Goal: Information Seeking & Learning: Learn about a topic

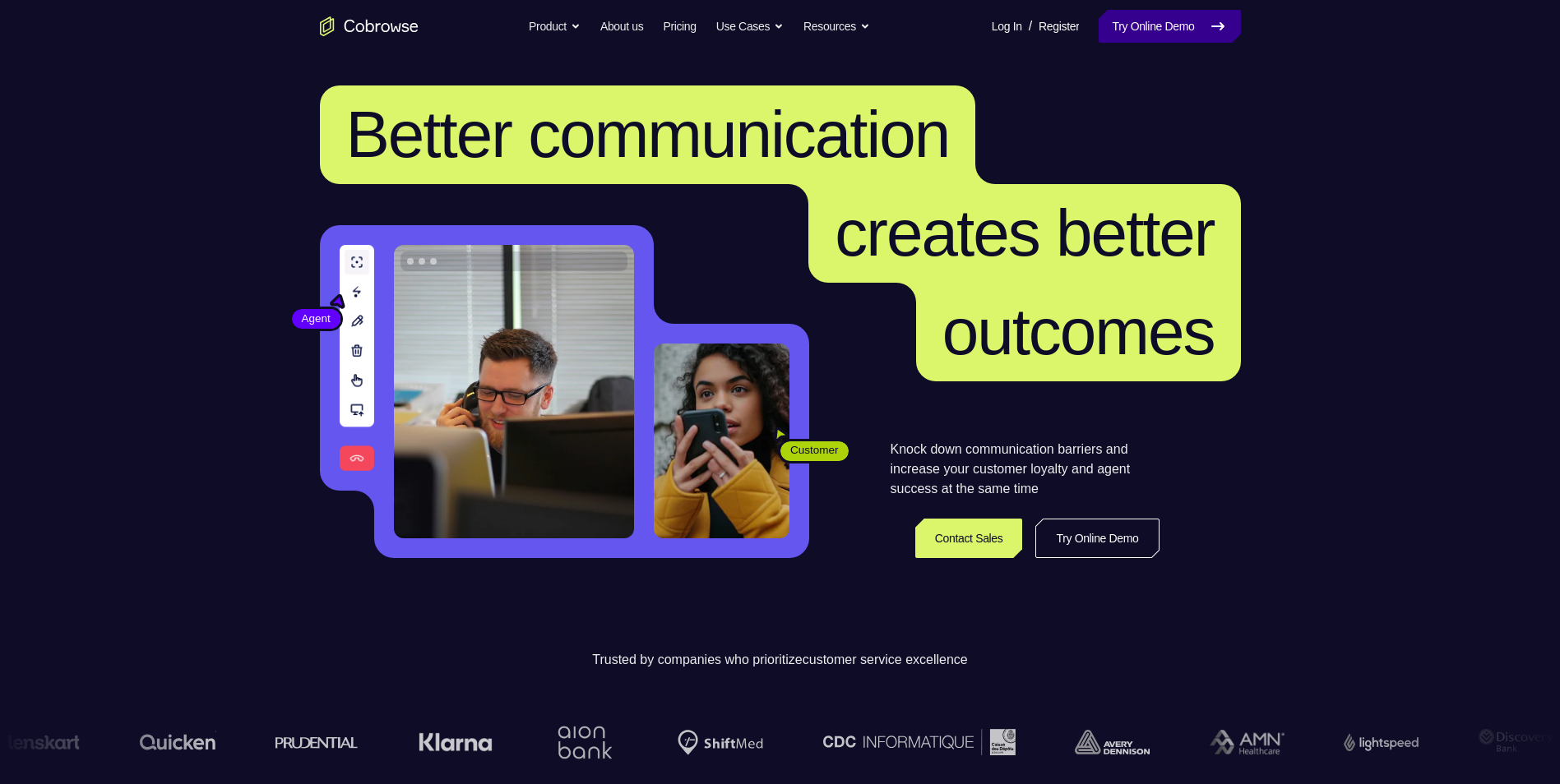
click at [1166, 23] on link "Try Online Demo" at bounding box center [1170, 26] width 141 height 33
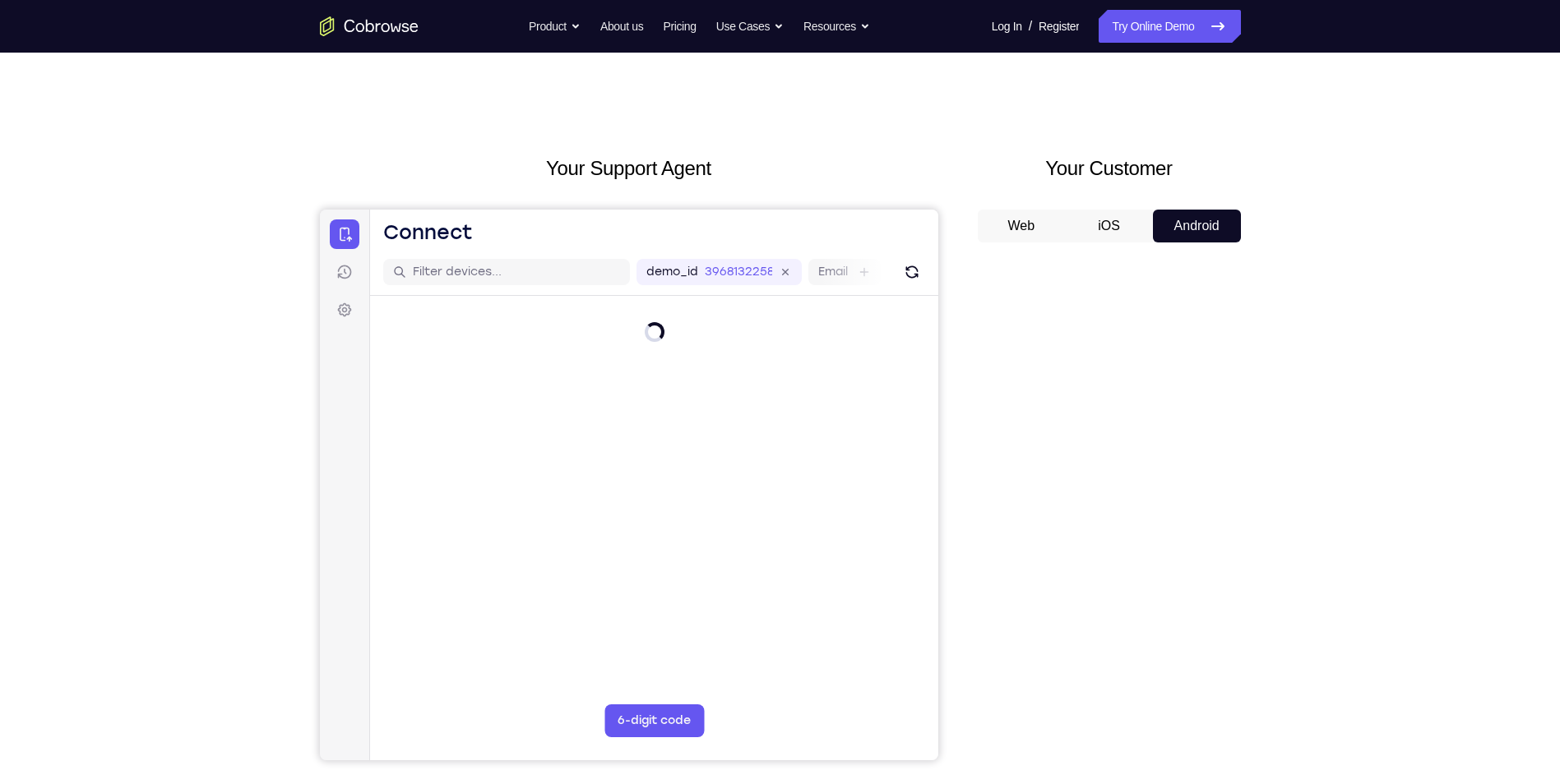
scroll to position [82, 0]
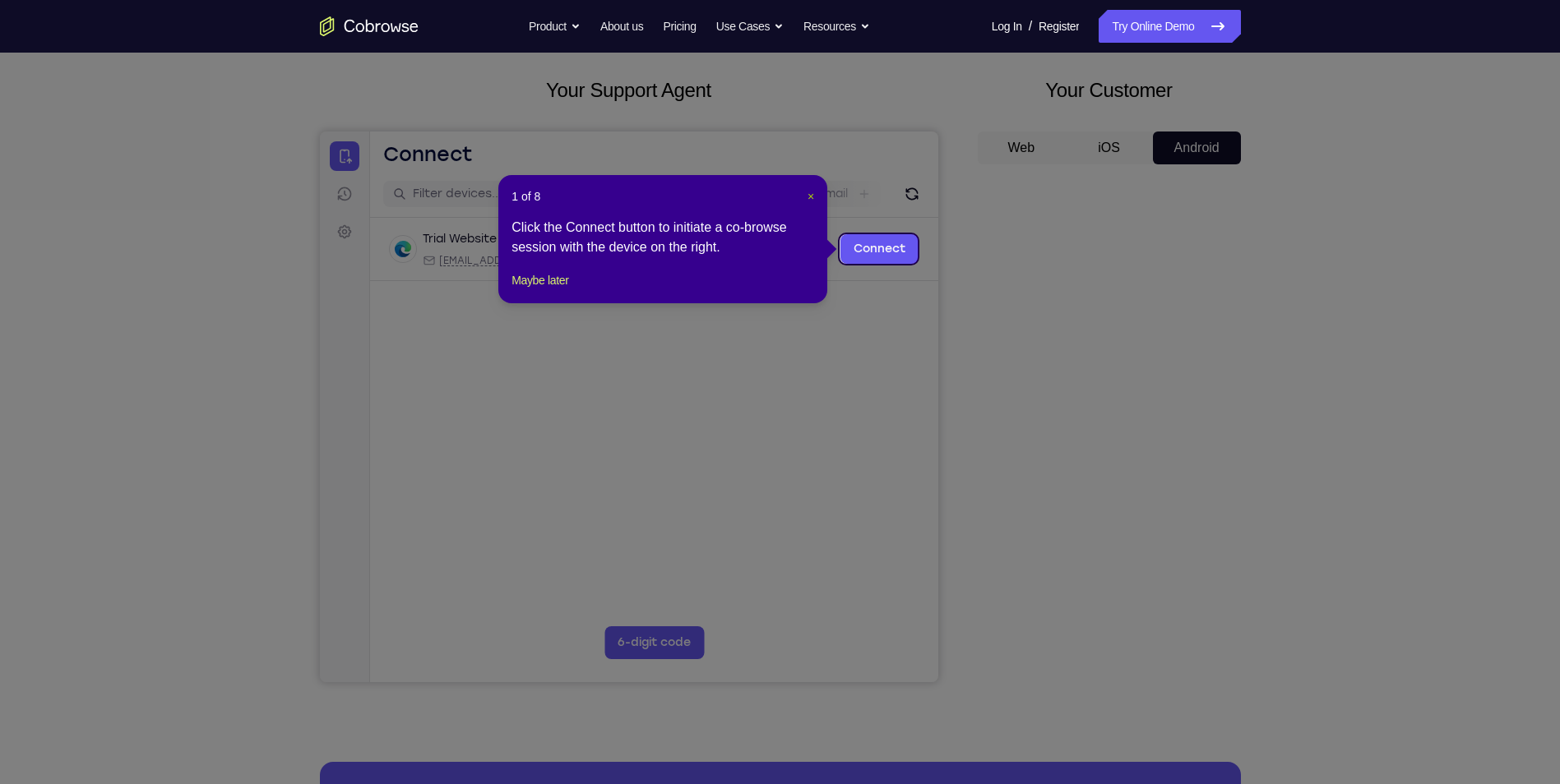
click at [806, 195] on header "1 of 8 ×" at bounding box center [662, 196] width 303 height 16
drag, startPoint x: 811, startPoint y: 198, endPoint x: 530, endPoint y: 95, distance: 299.3
click at [811, 198] on span "×" at bounding box center [811, 196] width 7 height 14
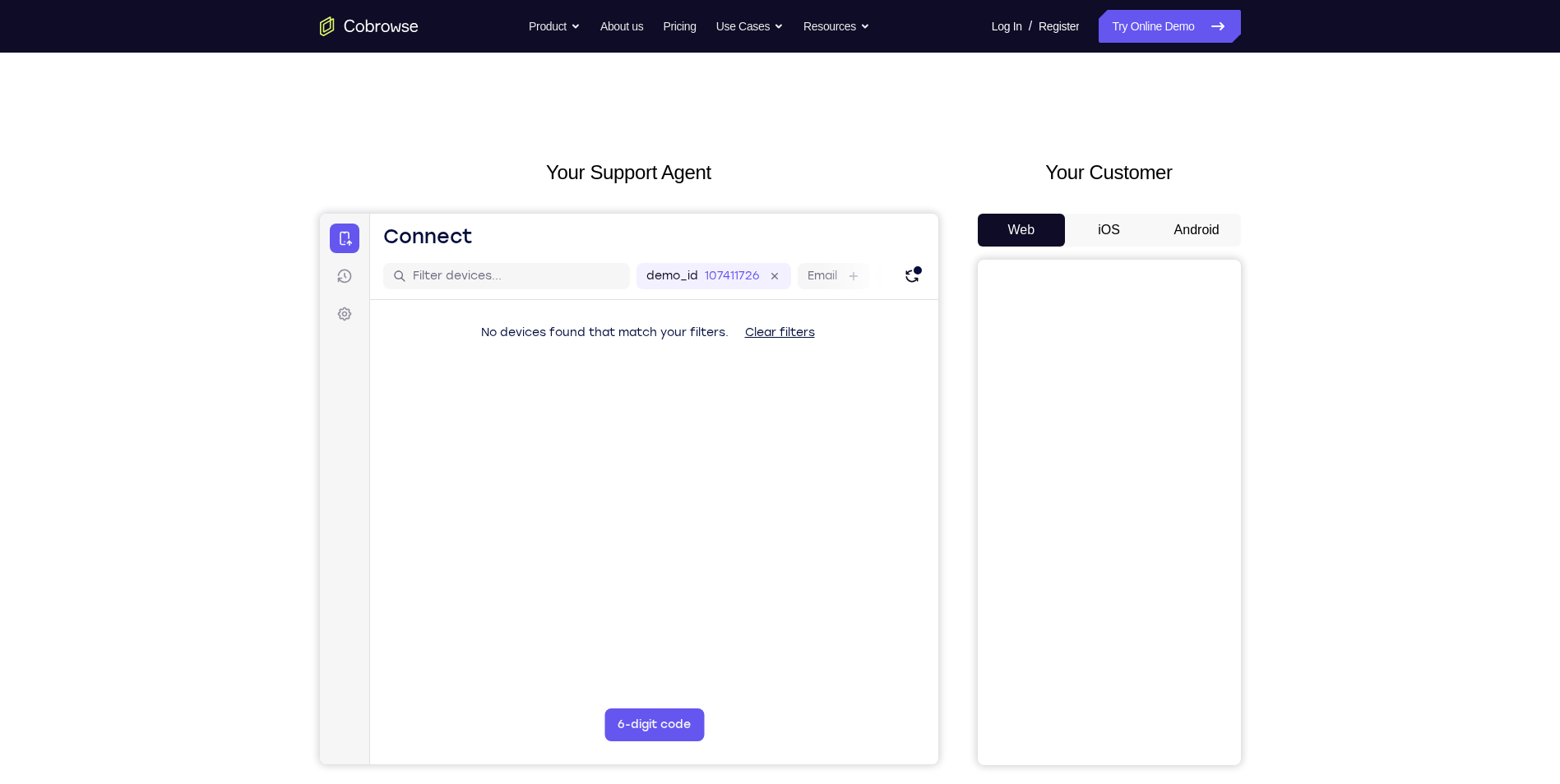
click at [1180, 237] on button "Android" at bounding box center [1197, 230] width 88 height 33
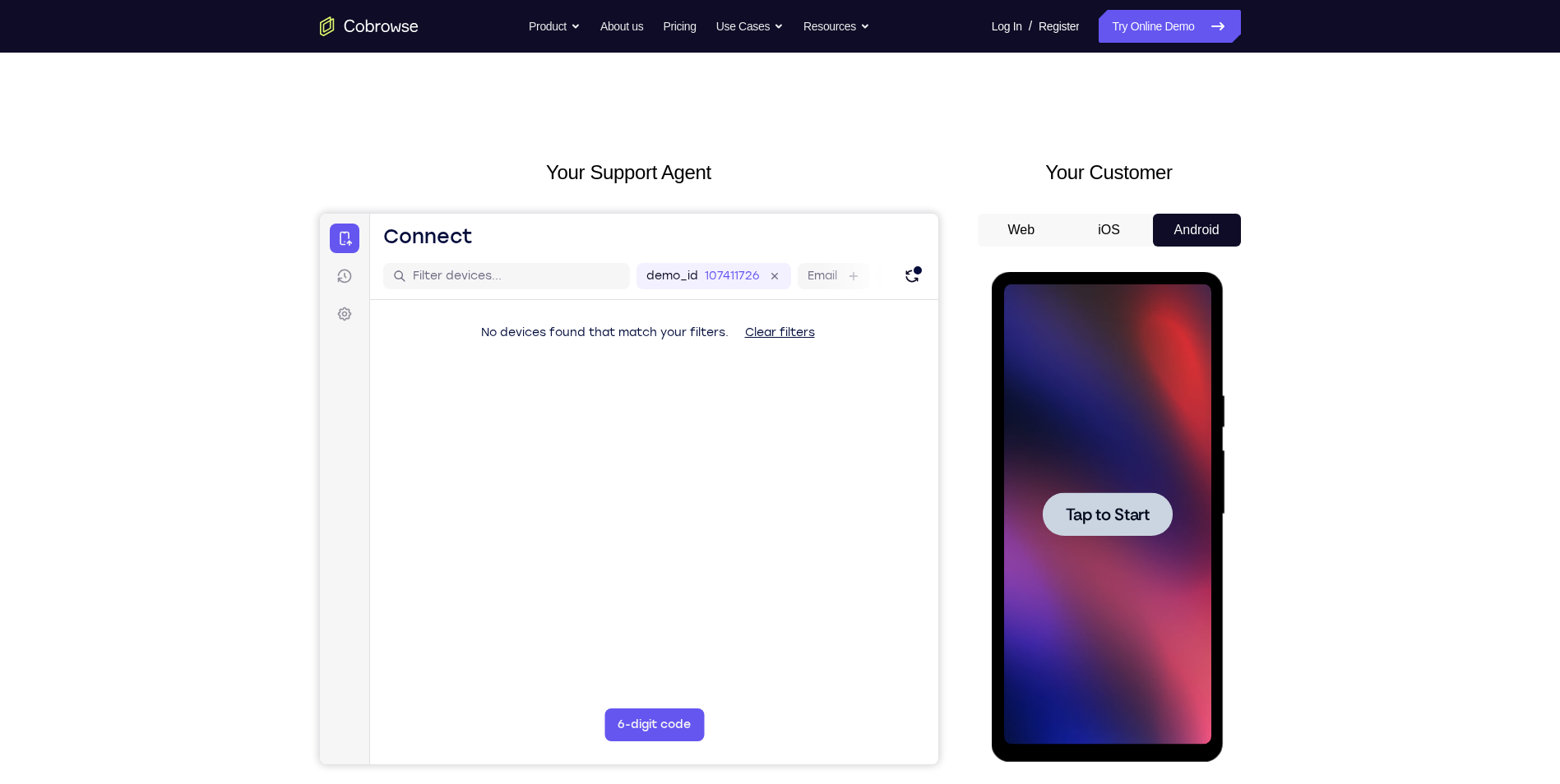
click at [1123, 424] on div at bounding box center [1108, 515] width 207 height 461
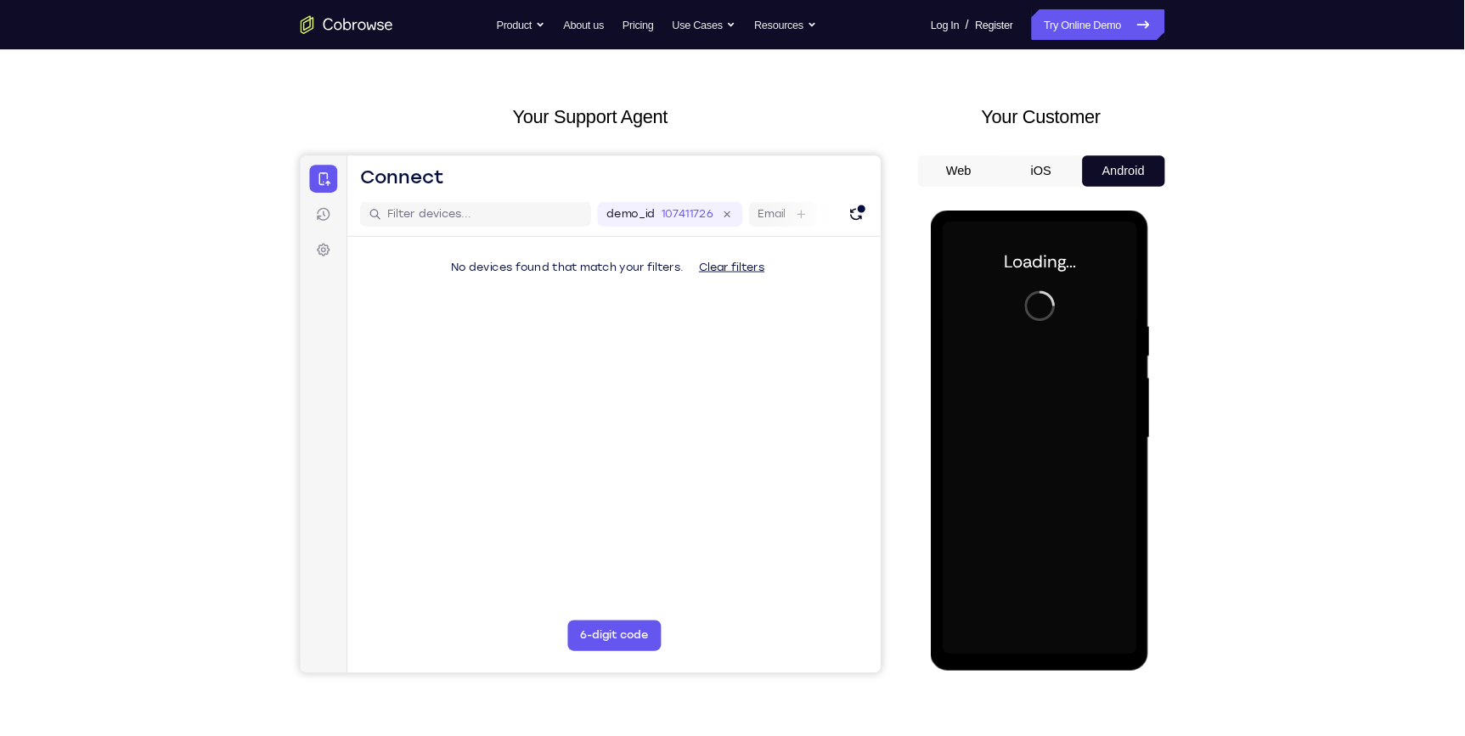
scroll to position [85, 0]
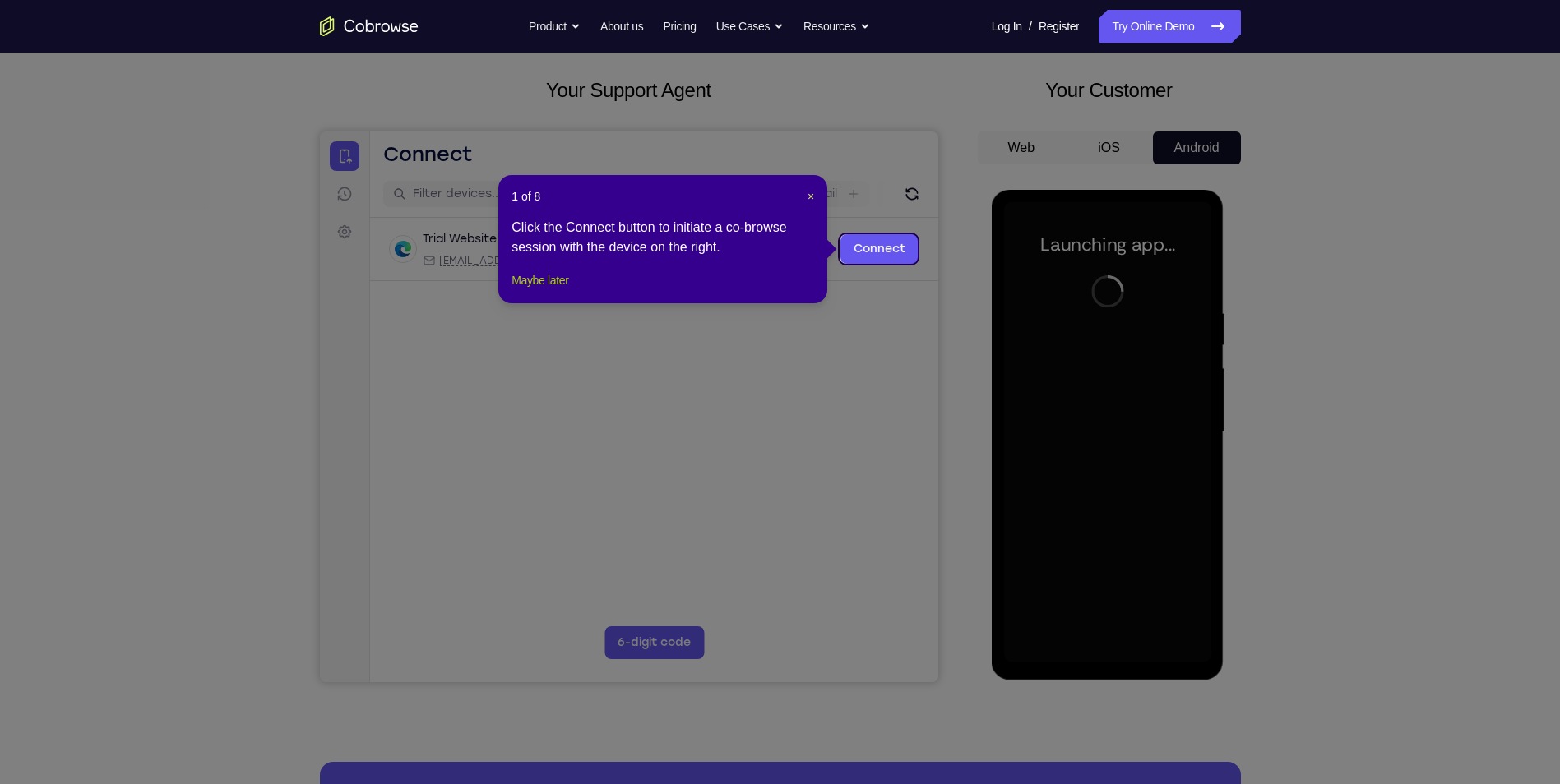
click at [562, 290] on button "Maybe later" at bounding box center [539, 280] width 57 height 19
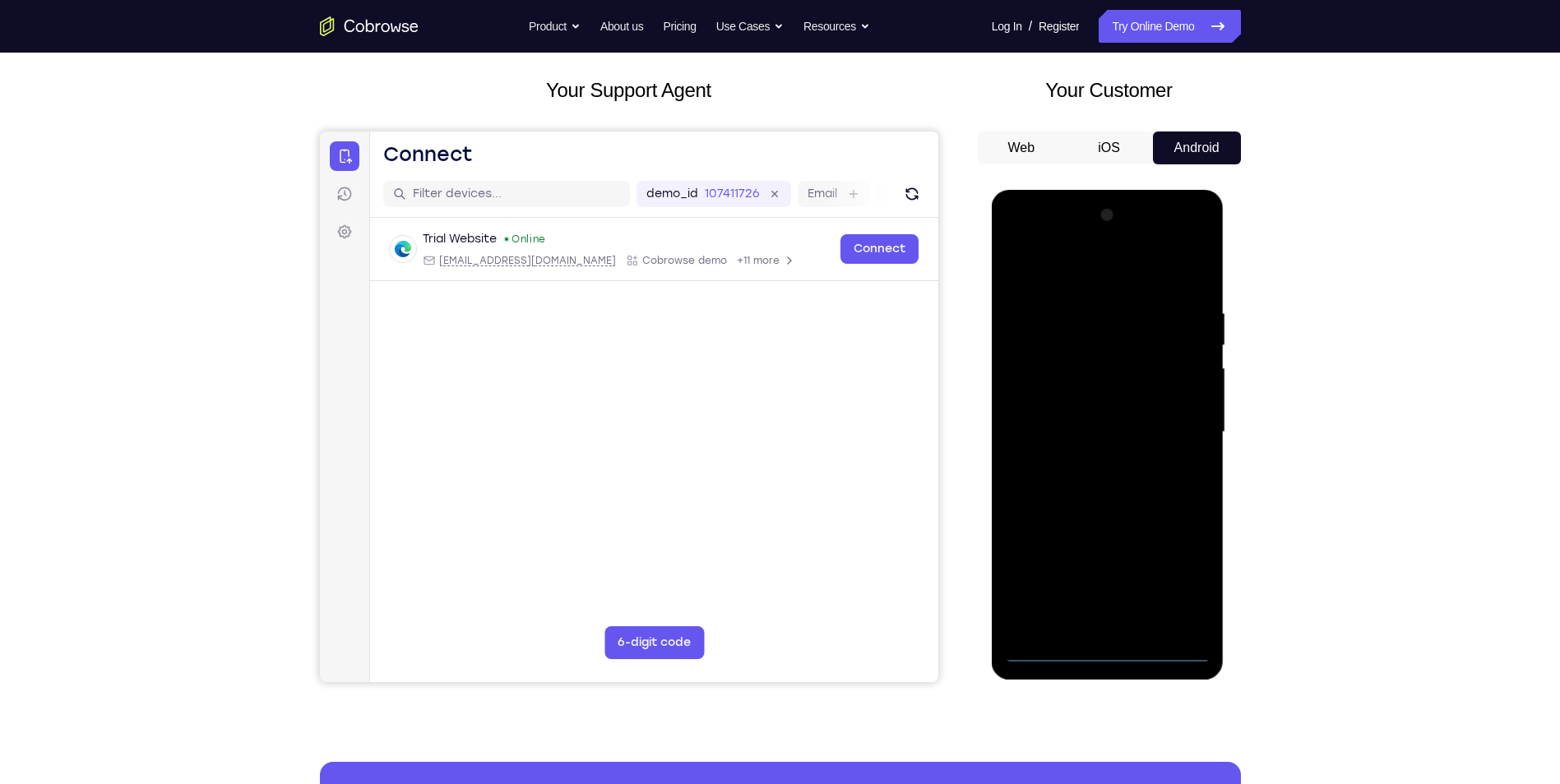
click at [1115, 648] on div at bounding box center [1108, 433] width 207 height 461
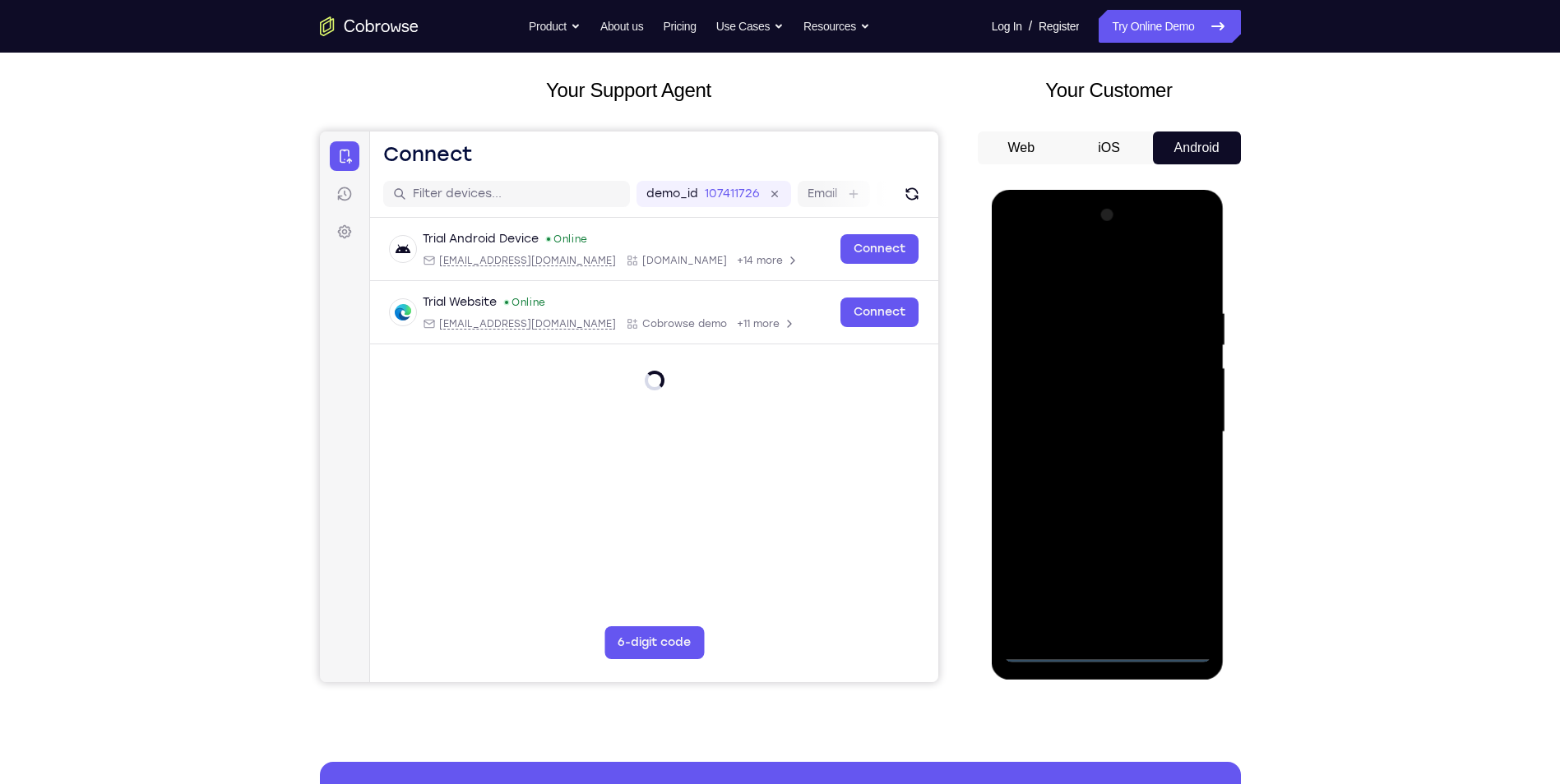
drag, startPoint x: 1179, startPoint y: 578, endPoint x: 1010, endPoint y: 356, distance: 279.0
click at [1179, 578] on div at bounding box center [1108, 433] width 207 height 461
click at [1113, 270] on div at bounding box center [1108, 433] width 207 height 461
click at [1180, 424] on div at bounding box center [1108, 433] width 207 height 461
click at [1119, 629] on div at bounding box center [1108, 433] width 207 height 461
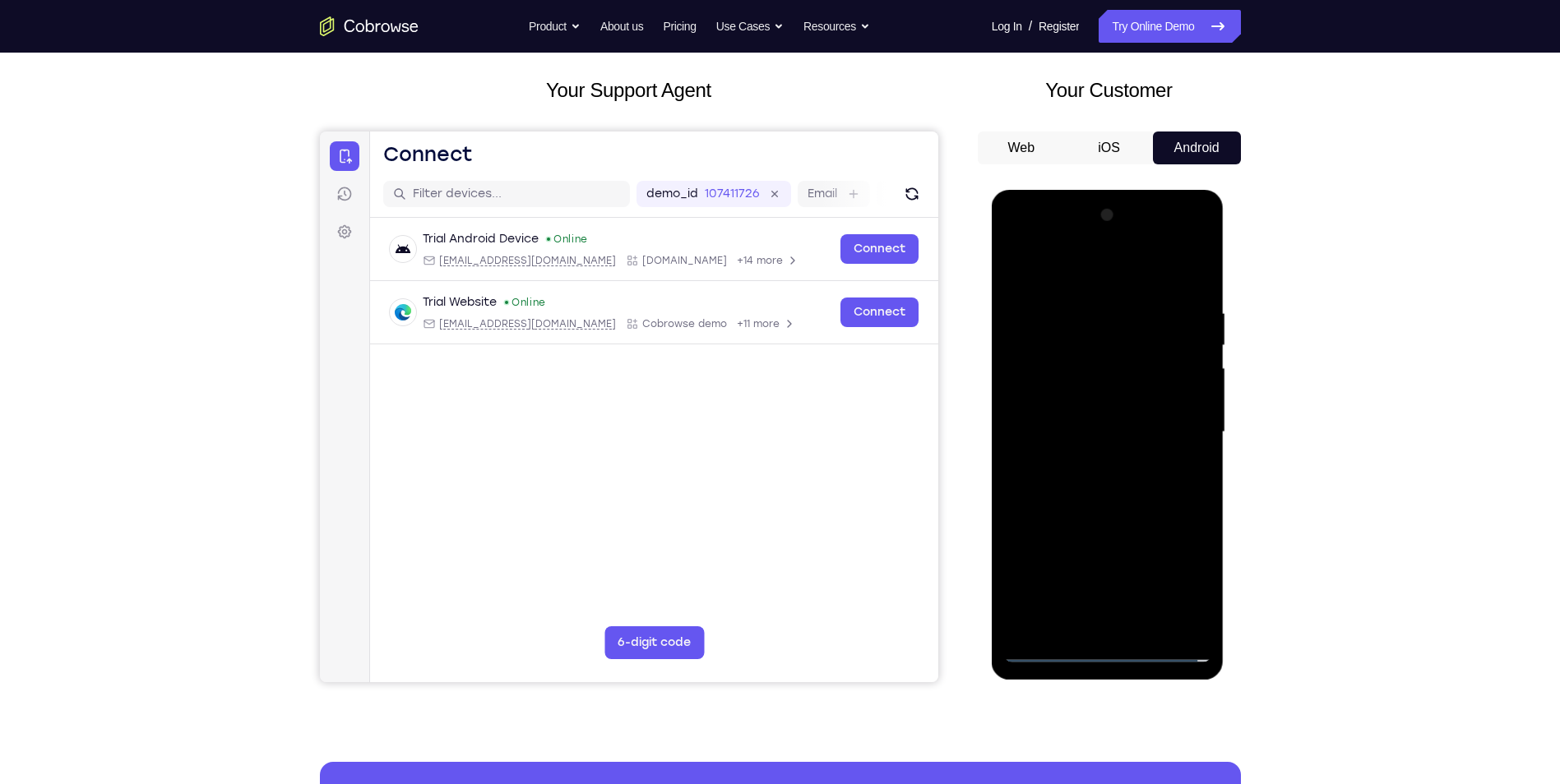
click at [1086, 513] on div at bounding box center [1108, 433] width 207 height 461
click at [1063, 356] on div at bounding box center [1108, 433] width 207 height 461
click at [1096, 389] on div at bounding box center [1108, 433] width 207 height 461
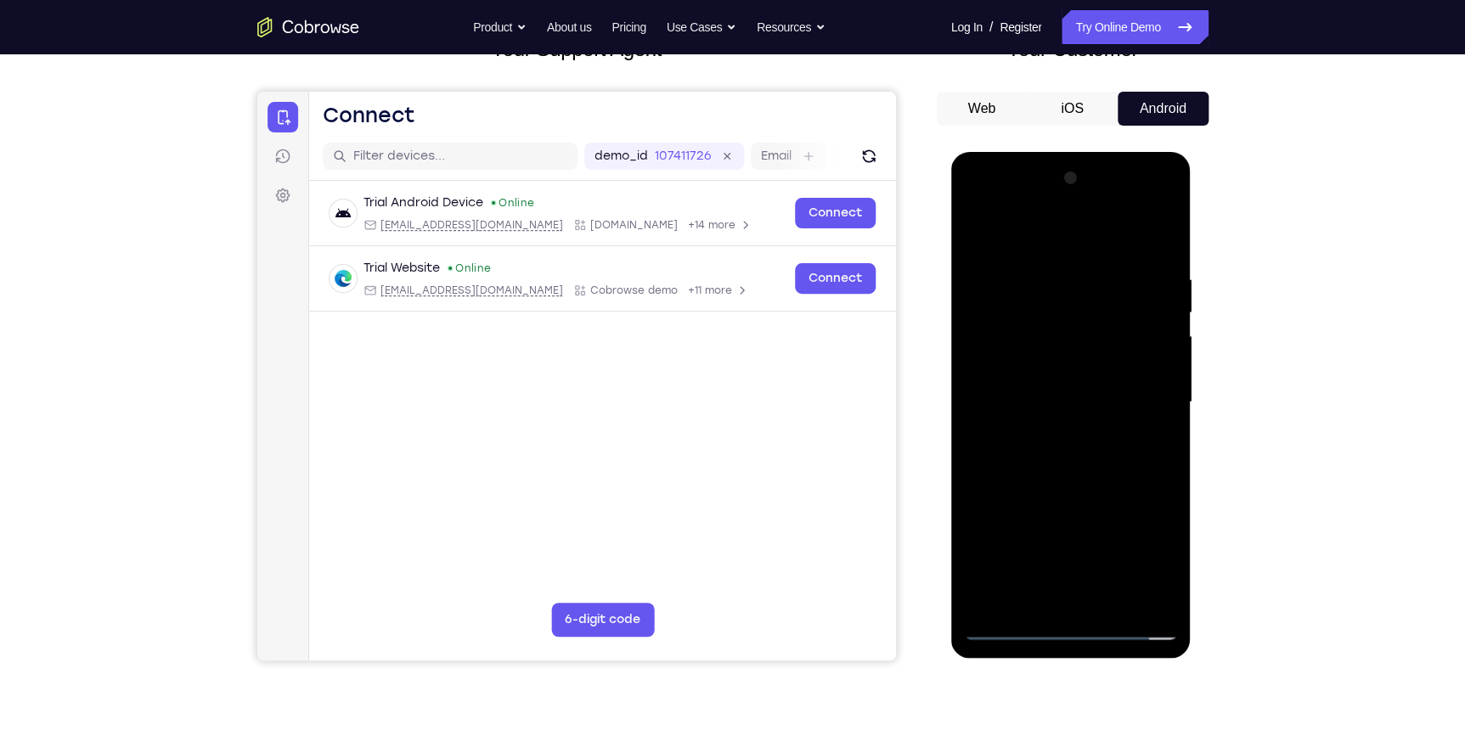
scroll to position [161, 0]
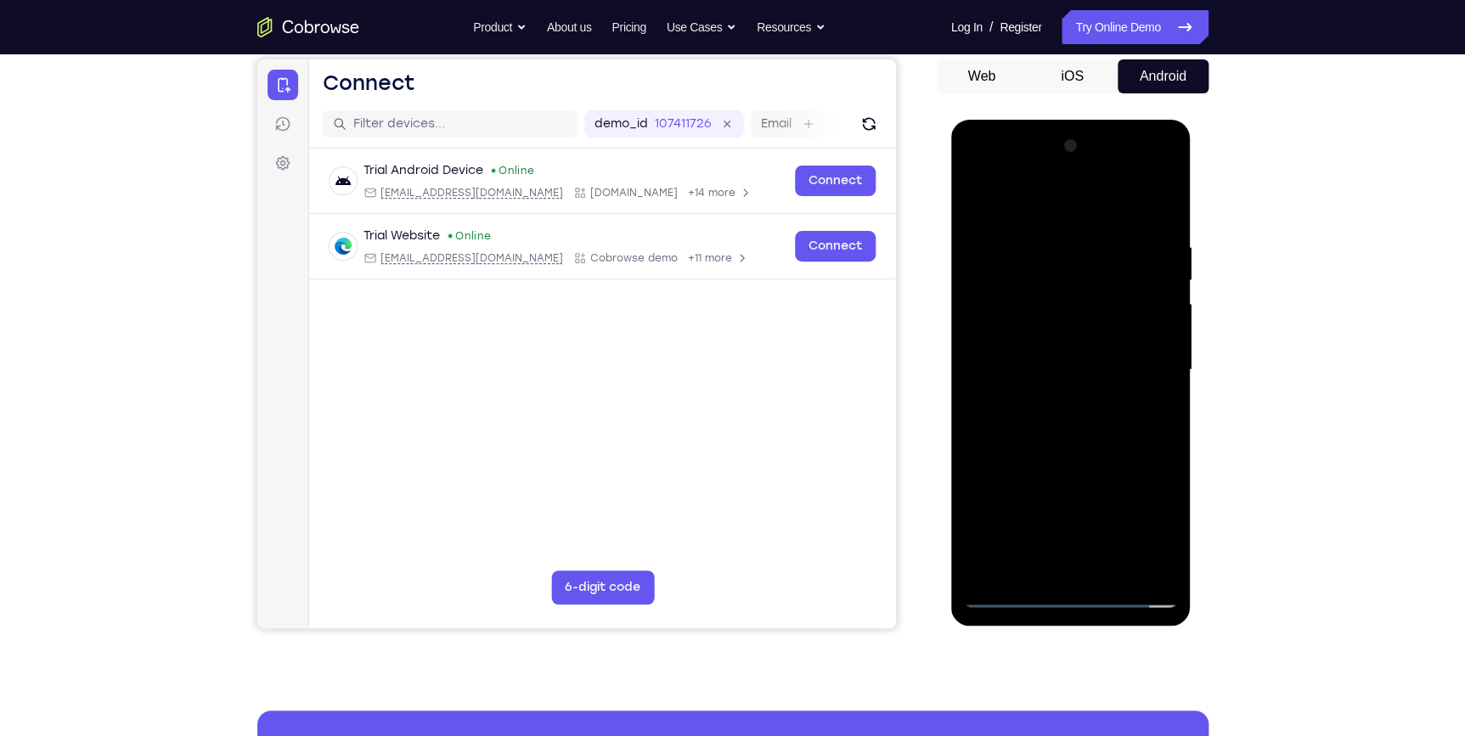
click at [1091, 460] on div at bounding box center [1071, 370] width 214 height 476
click at [1050, 571] on div at bounding box center [1071, 370] width 214 height 476
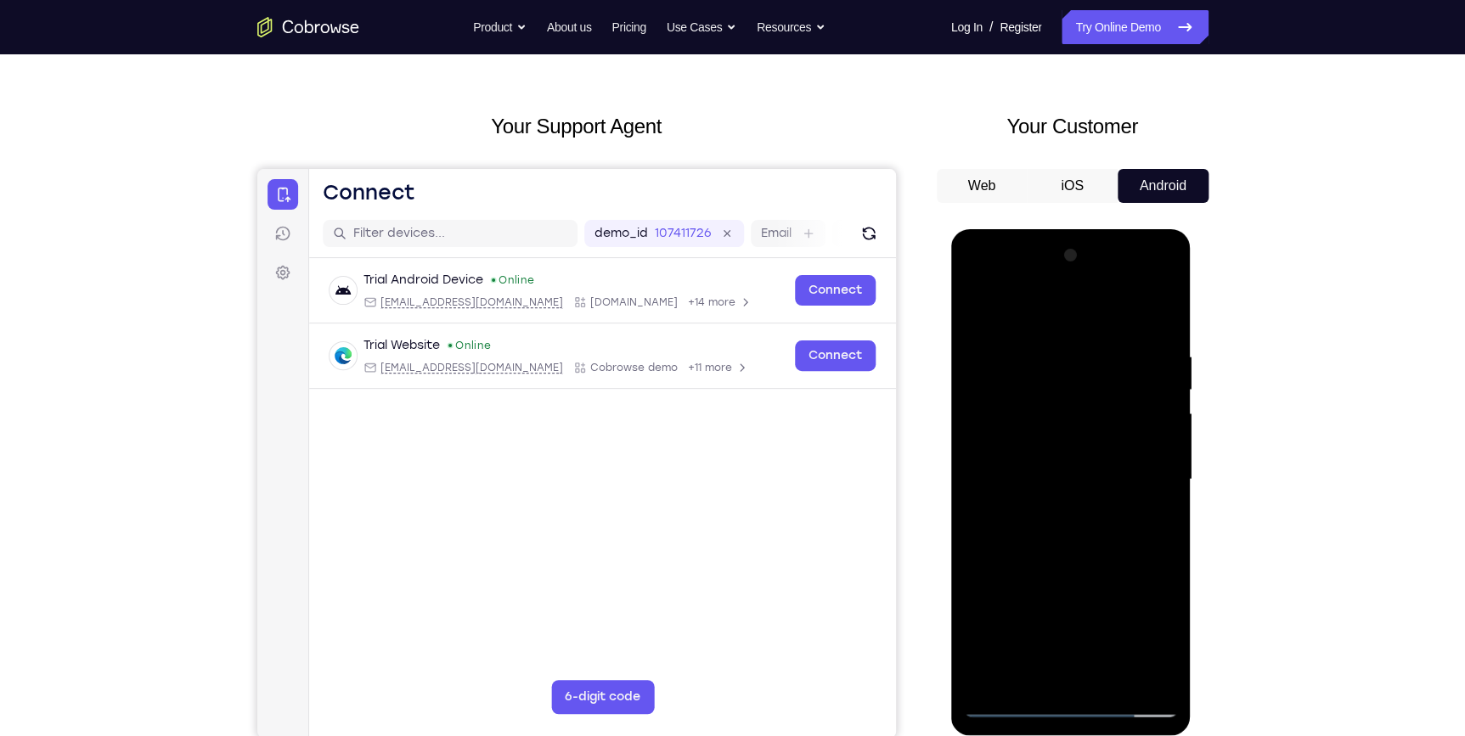
scroll to position [85, 0]
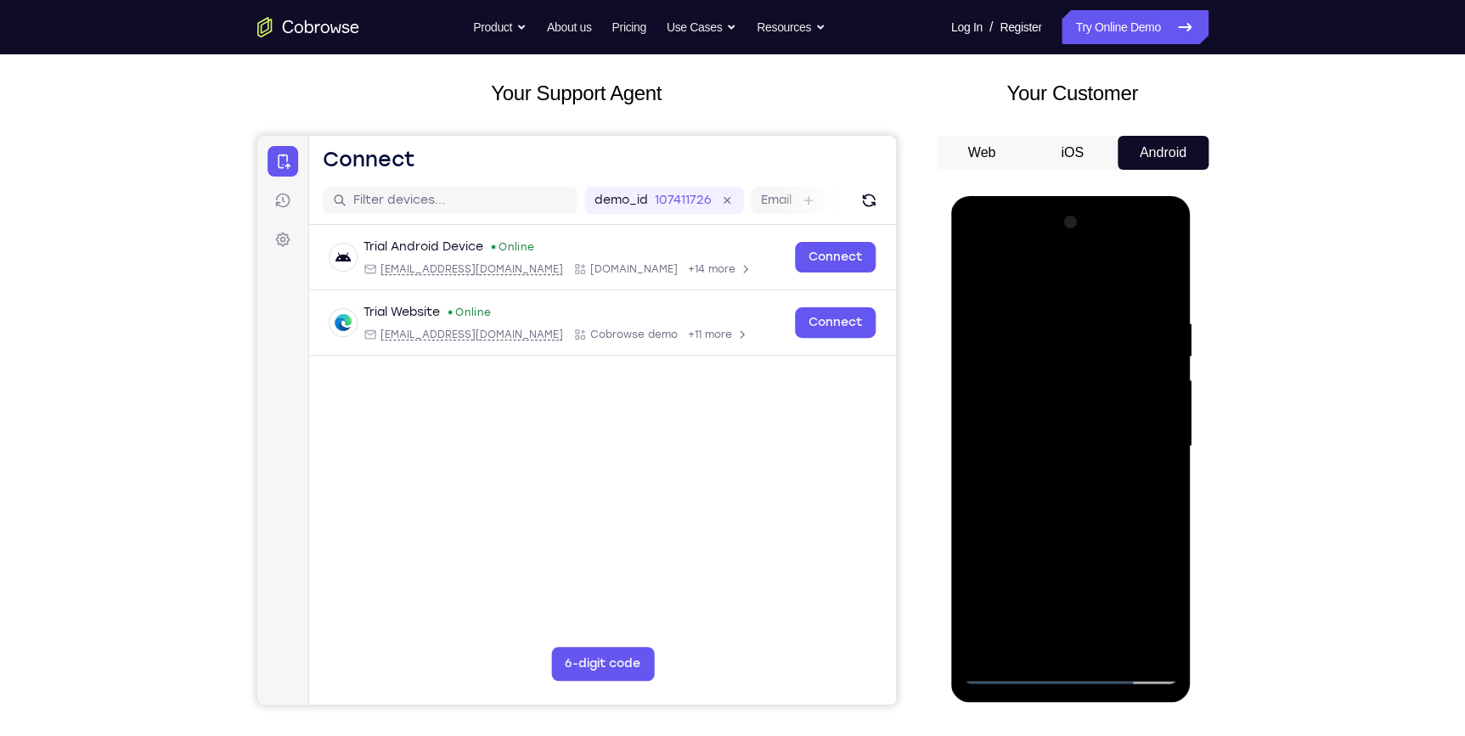
click at [1055, 358] on div at bounding box center [1071, 447] width 214 height 476
click at [1064, 428] on div at bounding box center [1071, 447] width 214 height 476
click at [1108, 518] on div at bounding box center [1071, 447] width 214 height 476
drag, startPoint x: 1062, startPoint y: 445, endPoint x: 1055, endPoint y: 416, distance: 29.7
click at [1055, 416] on div at bounding box center [1071, 447] width 214 height 476
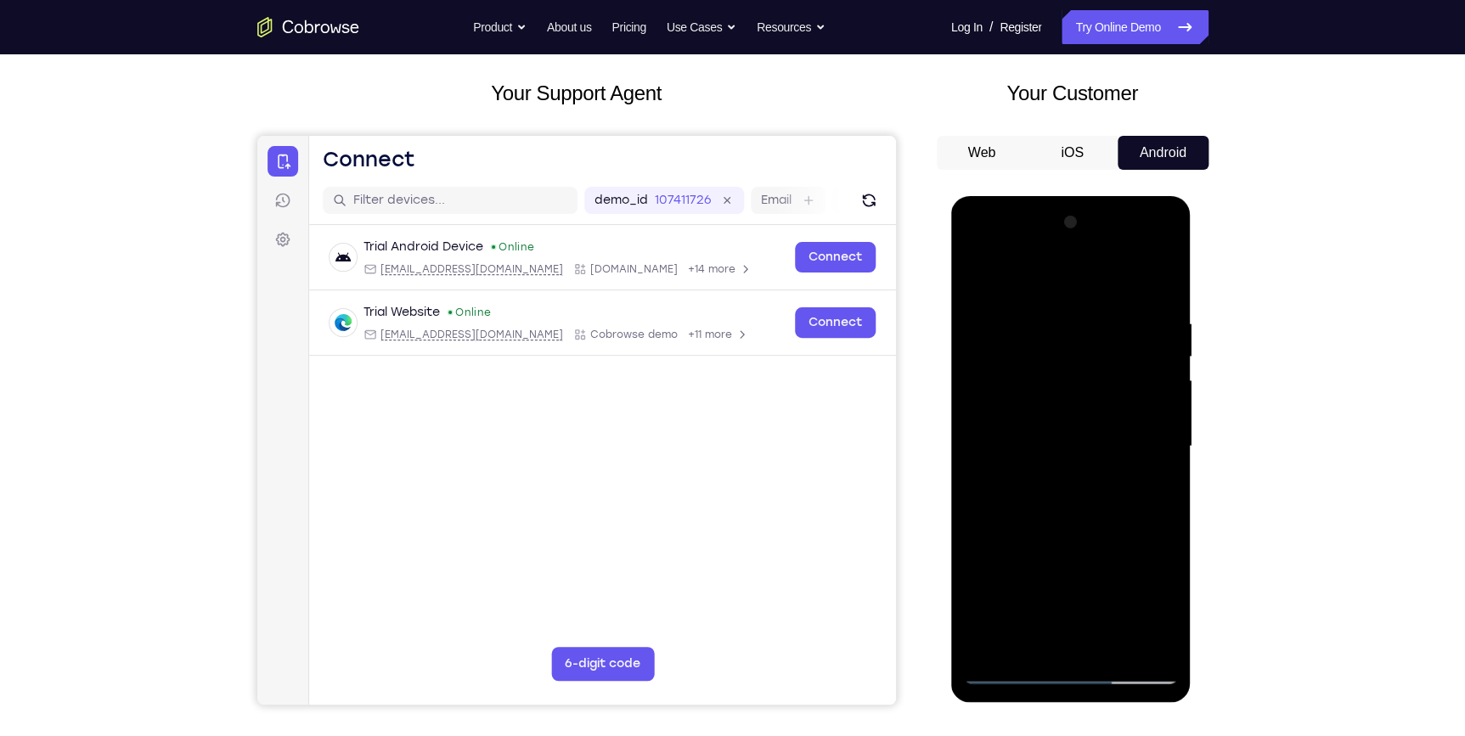
click at [1164, 442] on div at bounding box center [1071, 447] width 214 height 476
click at [1165, 276] on div at bounding box center [1071, 447] width 214 height 476
drag, startPoint x: 1048, startPoint y: 365, endPoint x: 1075, endPoint y: 516, distance: 153.6
click at [1075, 527] on div at bounding box center [1071, 447] width 214 height 476
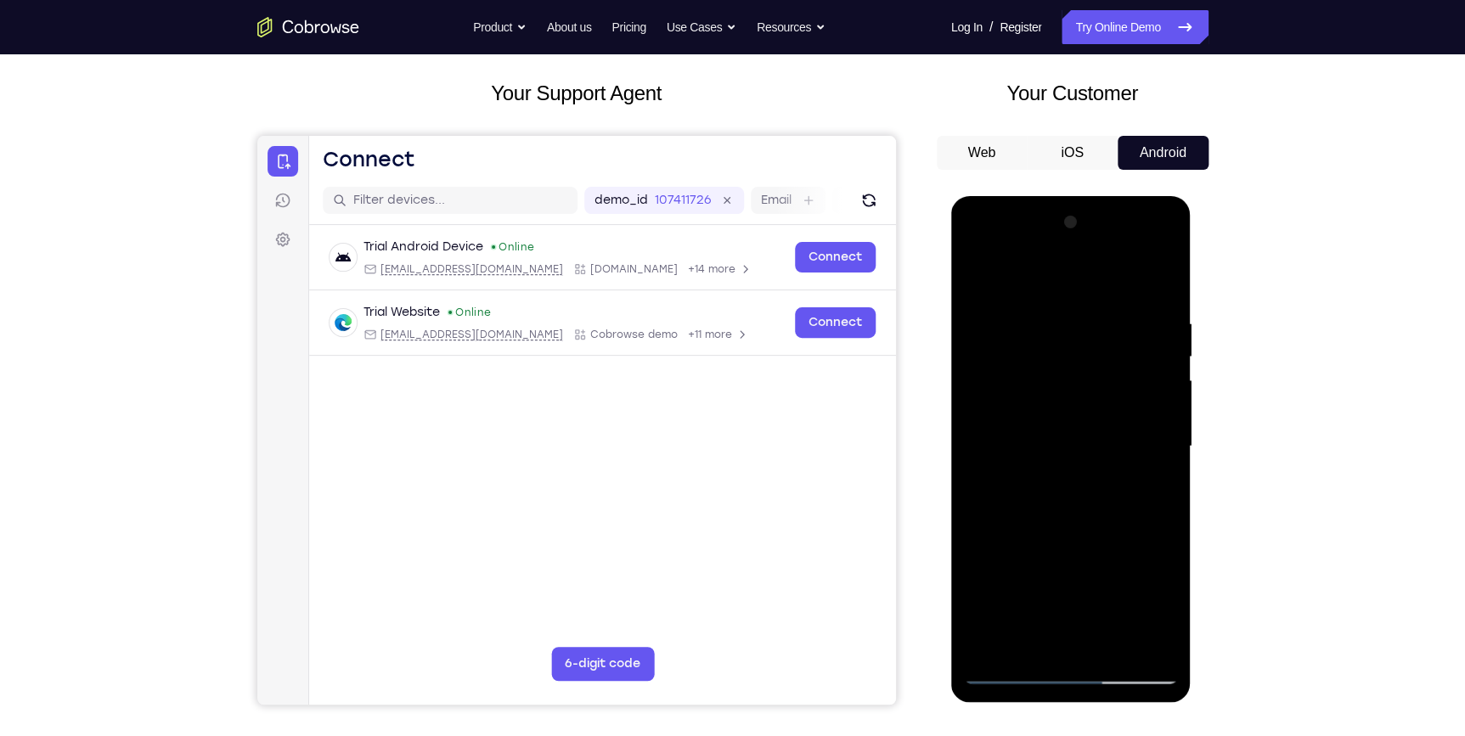
click at [1052, 312] on div at bounding box center [1071, 447] width 214 height 476
click at [974, 272] on div at bounding box center [1071, 447] width 214 height 476
click at [1103, 649] on div at bounding box center [1071, 447] width 214 height 476
click at [1100, 538] on div at bounding box center [1071, 447] width 214 height 476
click at [1057, 550] on div at bounding box center [1071, 447] width 214 height 476
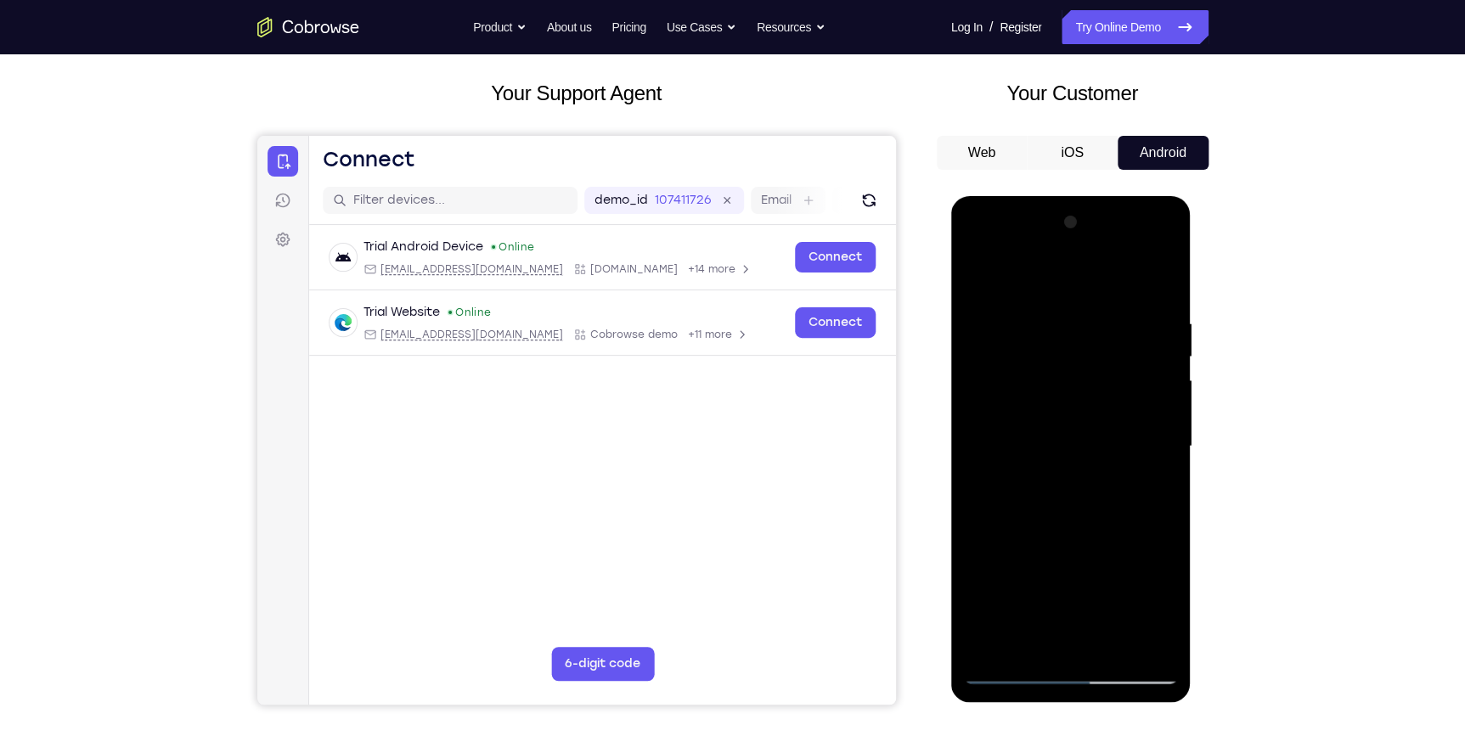
click at [1159, 488] on div at bounding box center [1071, 447] width 214 height 476
click at [1159, 606] on div at bounding box center [1071, 447] width 214 height 476
click at [1144, 489] on div at bounding box center [1071, 447] width 214 height 476
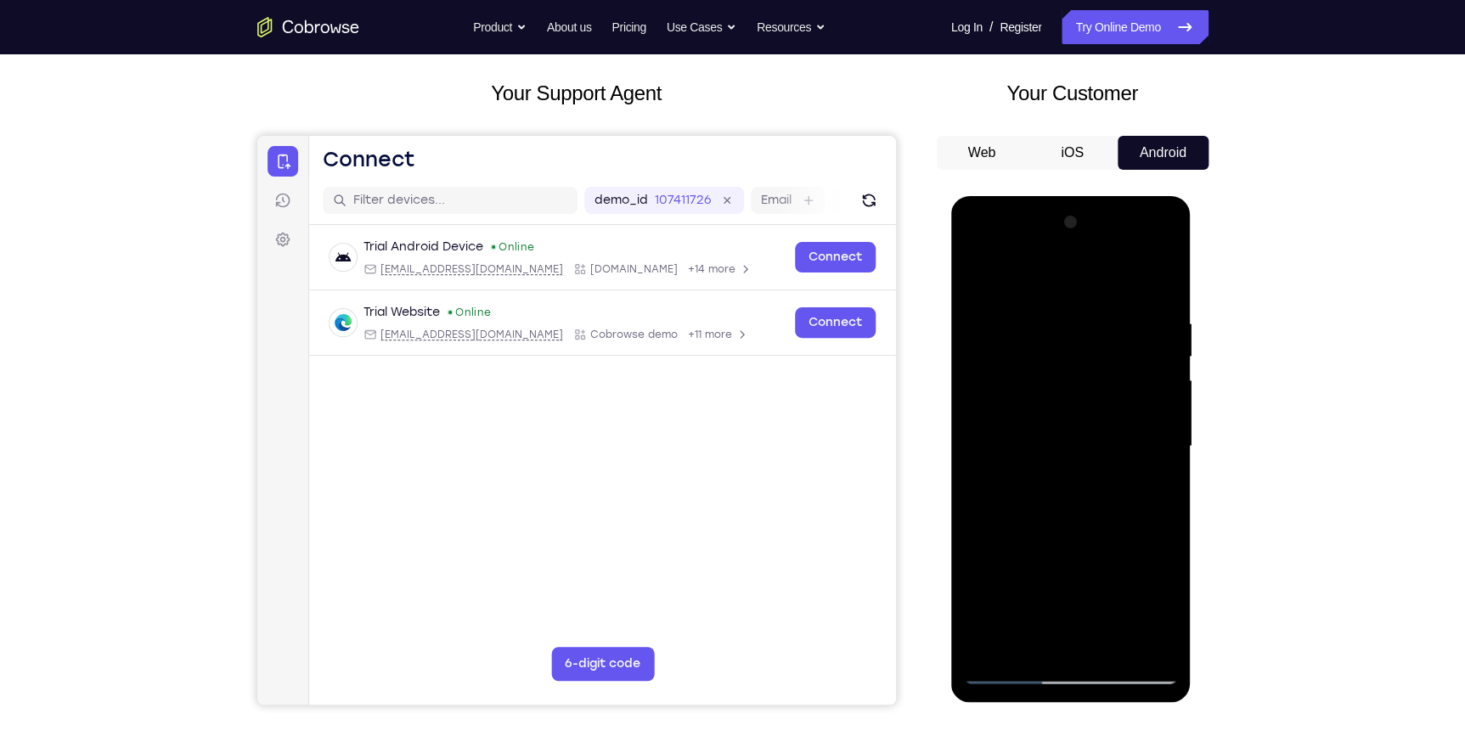
click at [1150, 488] on div at bounding box center [1071, 447] width 214 height 476
click at [1157, 490] on div at bounding box center [1071, 447] width 214 height 476
click at [989, 369] on div at bounding box center [1071, 447] width 214 height 476
click at [975, 282] on div at bounding box center [1071, 447] width 214 height 476
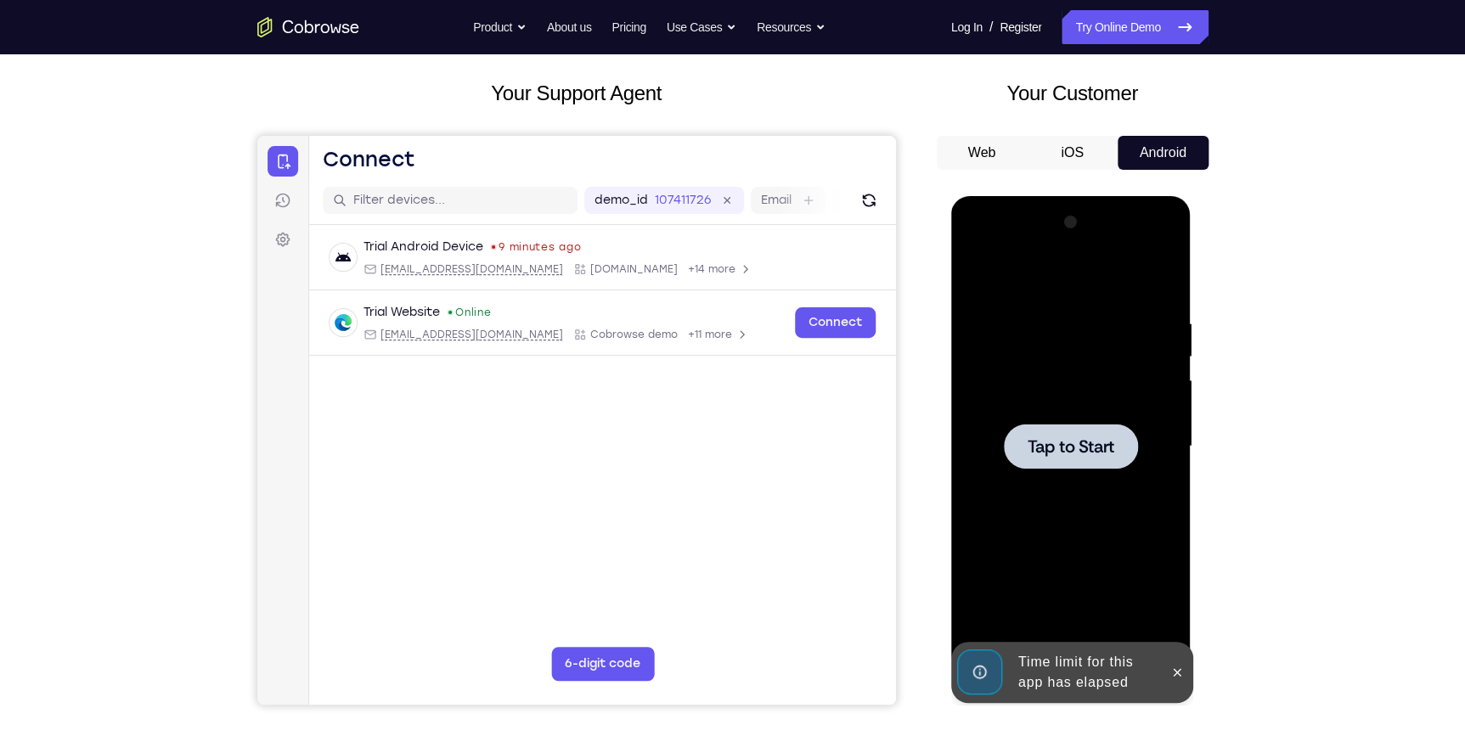
click at [1119, 397] on div at bounding box center [1071, 447] width 214 height 476
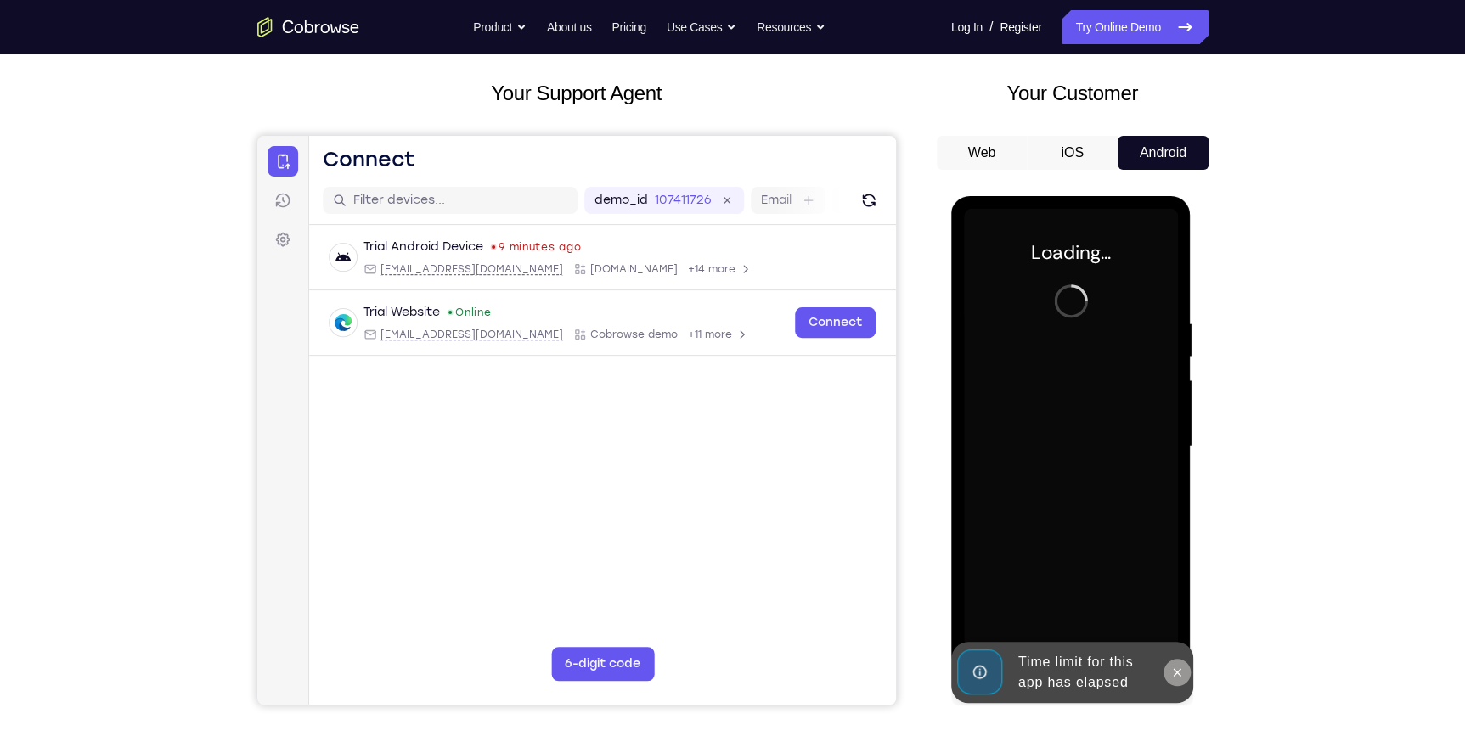
click at [1177, 666] on icon at bounding box center [1177, 673] width 14 height 14
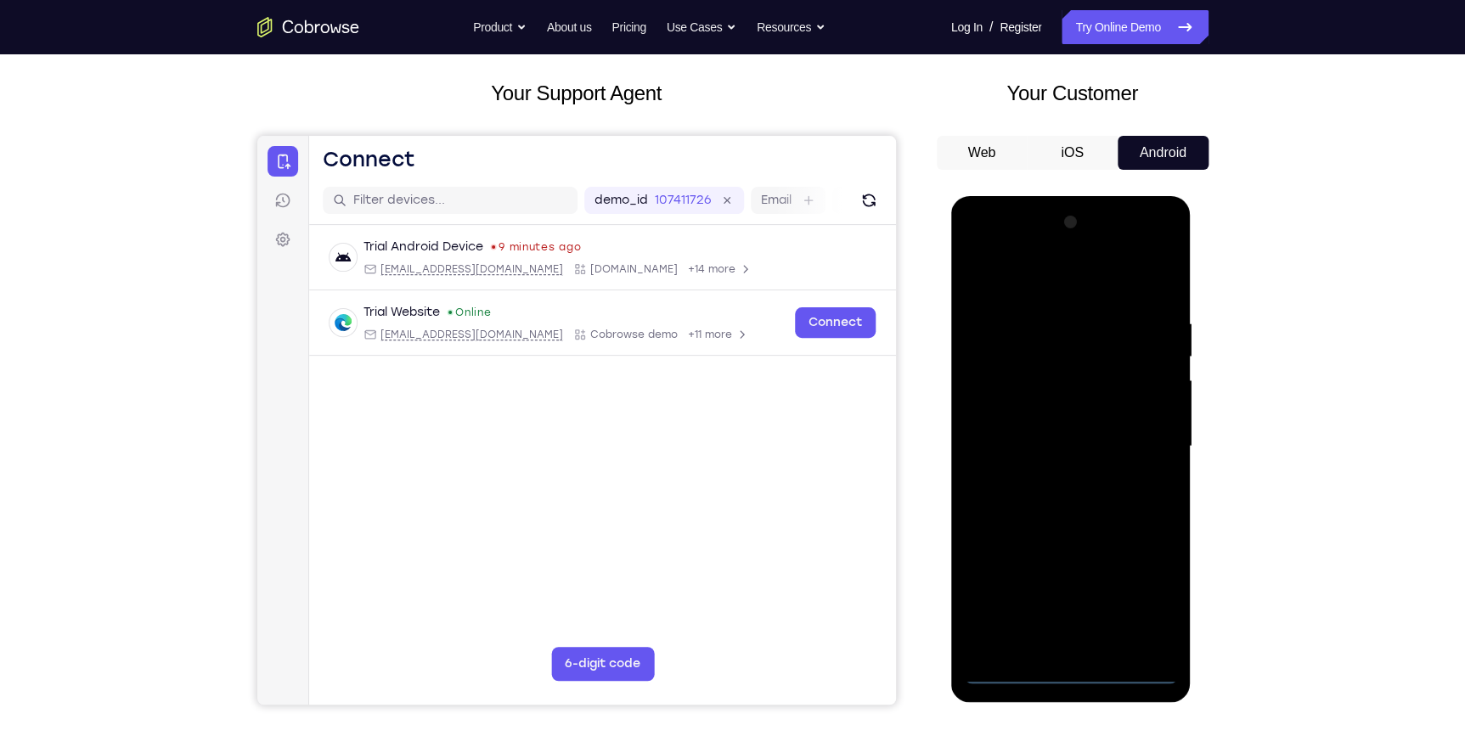
scroll to position [161, 0]
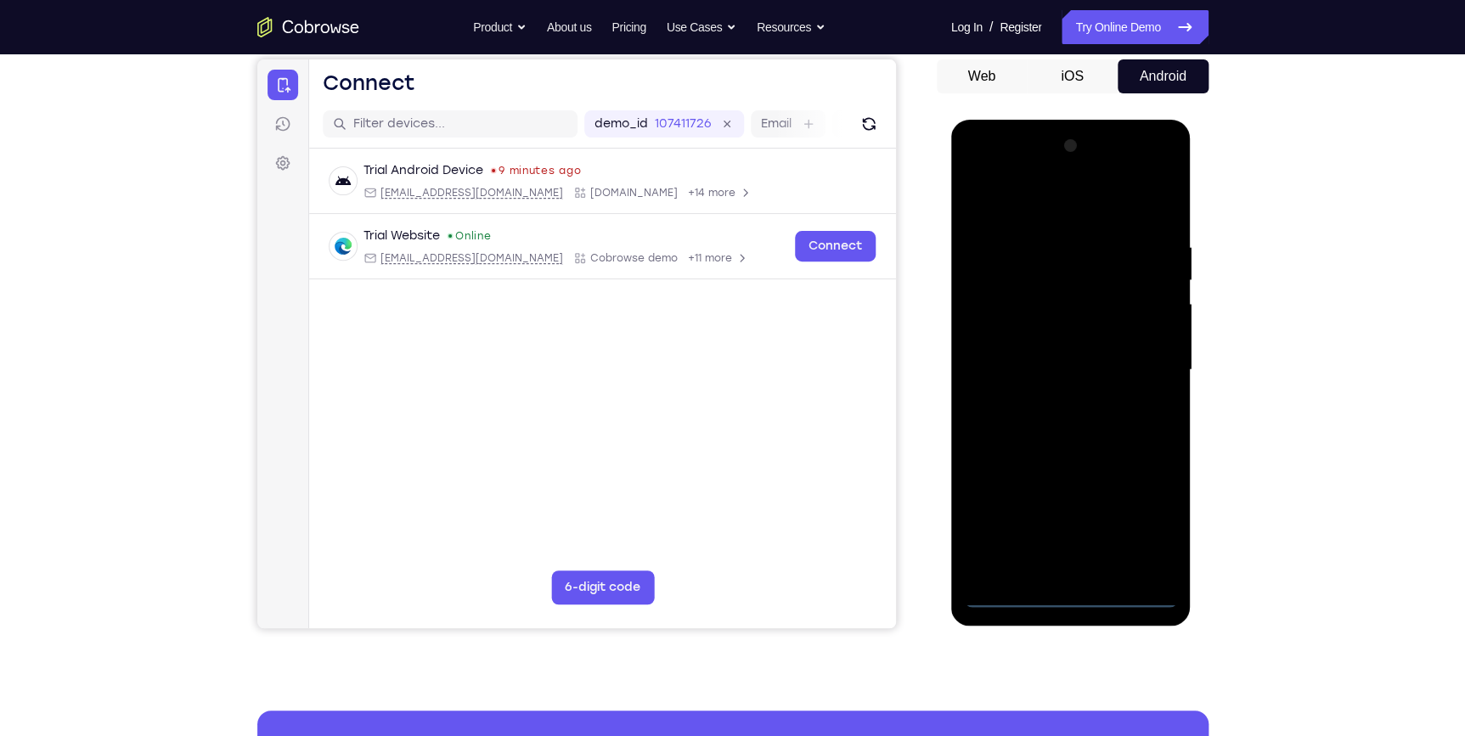
click at [1069, 600] on div at bounding box center [1071, 370] width 214 height 476
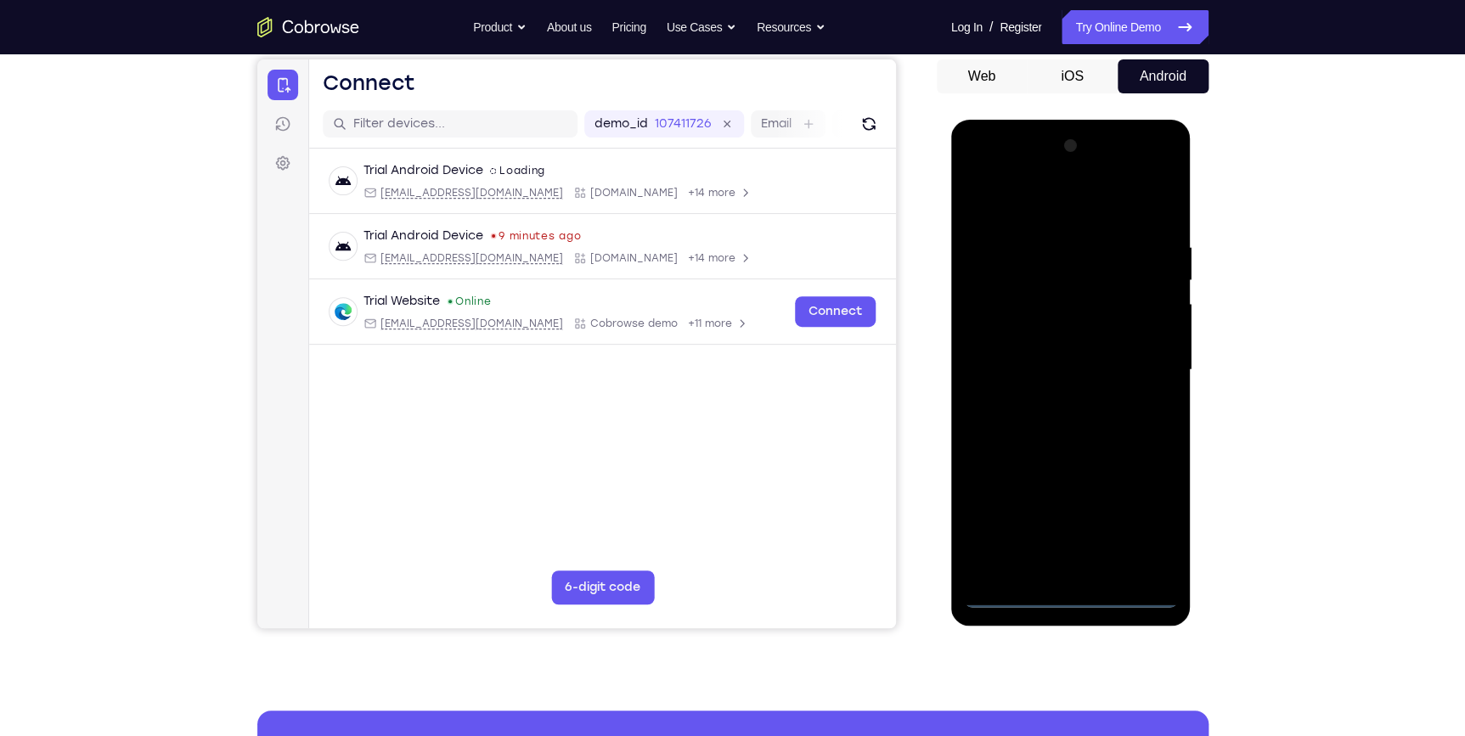
click at [1143, 528] on div at bounding box center [1071, 370] width 214 height 476
click at [1032, 204] on div at bounding box center [1071, 370] width 214 height 476
click at [1145, 365] on div at bounding box center [1071, 370] width 214 height 476
click at [1051, 401] on div at bounding box center [1071, 370] width 214 height 476
click at [1054, 335] on div at bounding box center [1071, 370] width 214 height 476
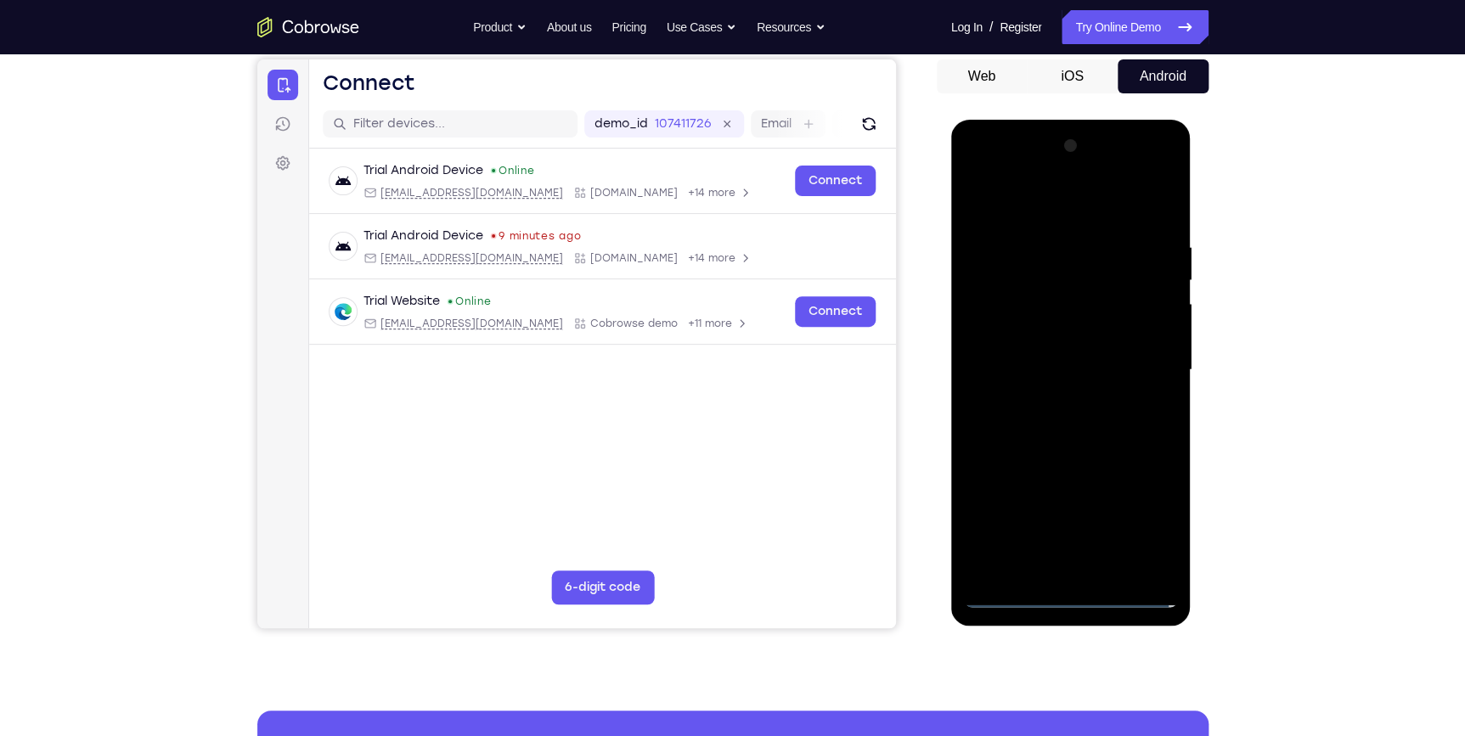
click at [1122, 377] on div at bounding box center [1071, 370] width 214 height 476
click at [1048, 330] on div at bounding box center [1071, 370] width 214 height 476
click at [1103, 354] on div at bounding box center [1071, 370] width 214 height 476
click at [1074, 357] on div at bounding box center [1071, 370] width 214 height 476
click at [978, 193] on div at bounding box center [1071, 370] width 214 height 476
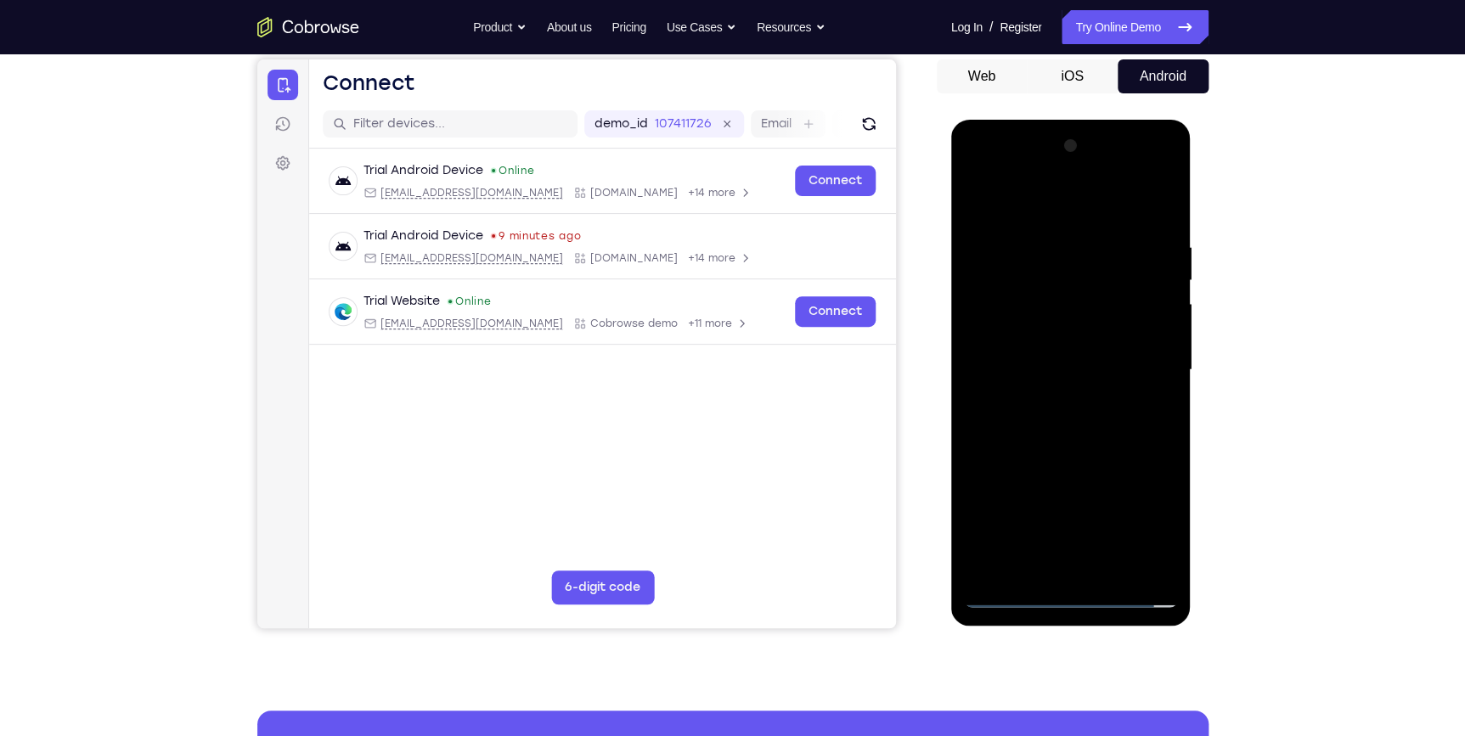
click at [1124, 381] on div at bounding box center [1071, 370] width 214 height 476
click at [1063, 332] on div at bounding box center [1071, 370] width 214 height 476
click at [1048, 351] on div at bounding box center [1071, 370] width 214 height 476
click at [1133, 358] on div at bounding box center [1071, 370] width 214 height 476
click at [974, 197] on div at bounding box center [1071, 370] width 214 height 476
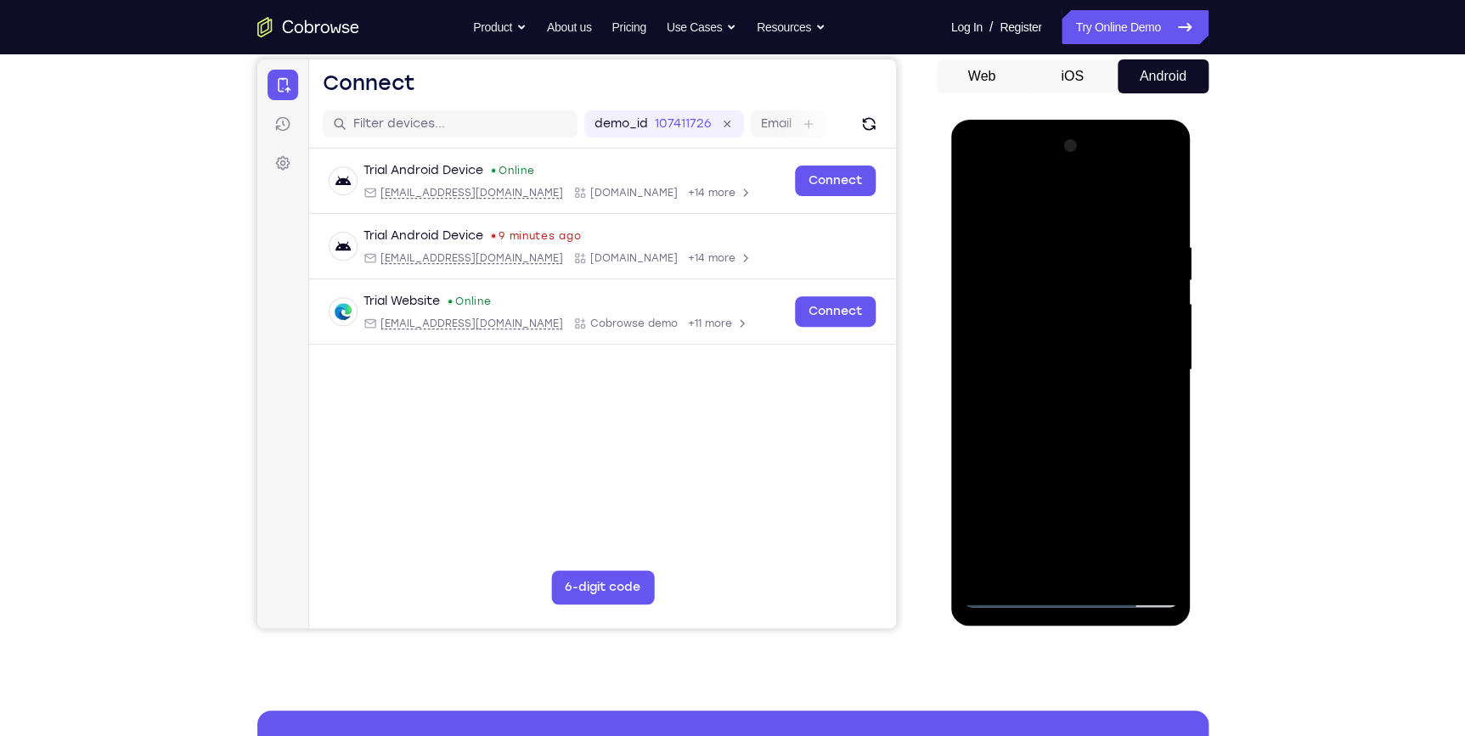
click at [1089, 337] on div at bounding box center [1071, 370] width 214 height 476
click at [1064, 404] on div at bounding box center [1071, 370] width 214 height 476
click at [1153, 377] on div at bounding box center [1071, 370] width 214 height 476
click at [1089, 409] on div at bounding box center [1071, 370] width 214 height 476
drag, startPoint x: 1130, startPoint y: 416, endPoint x: 1131, endPoint y: 427, distance: 11.1
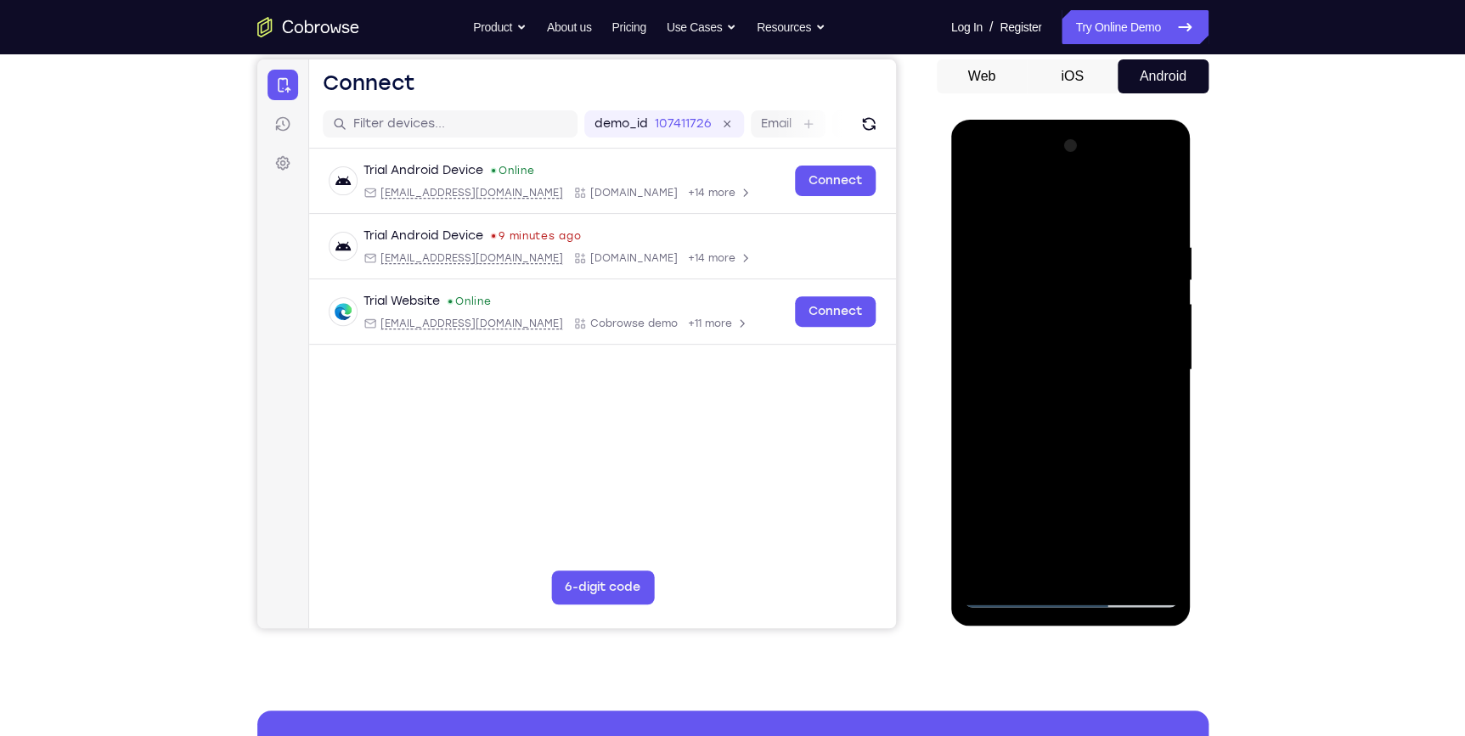
click at [1131, 416] on div at bounding box center [1071, 370] width 214 height 476
click at [1103, 400] on div at bounding box center [1071, 370] width 214 height 476
click at [1106, 450] on div at bounding box center [1071, 370] width 214 height 476
click at [1063, 332] on div at bounding box center [1071, 370] width 214 height 476
click at [1068, 596] on div at bounding box center [1071, 370] width 214 height 476
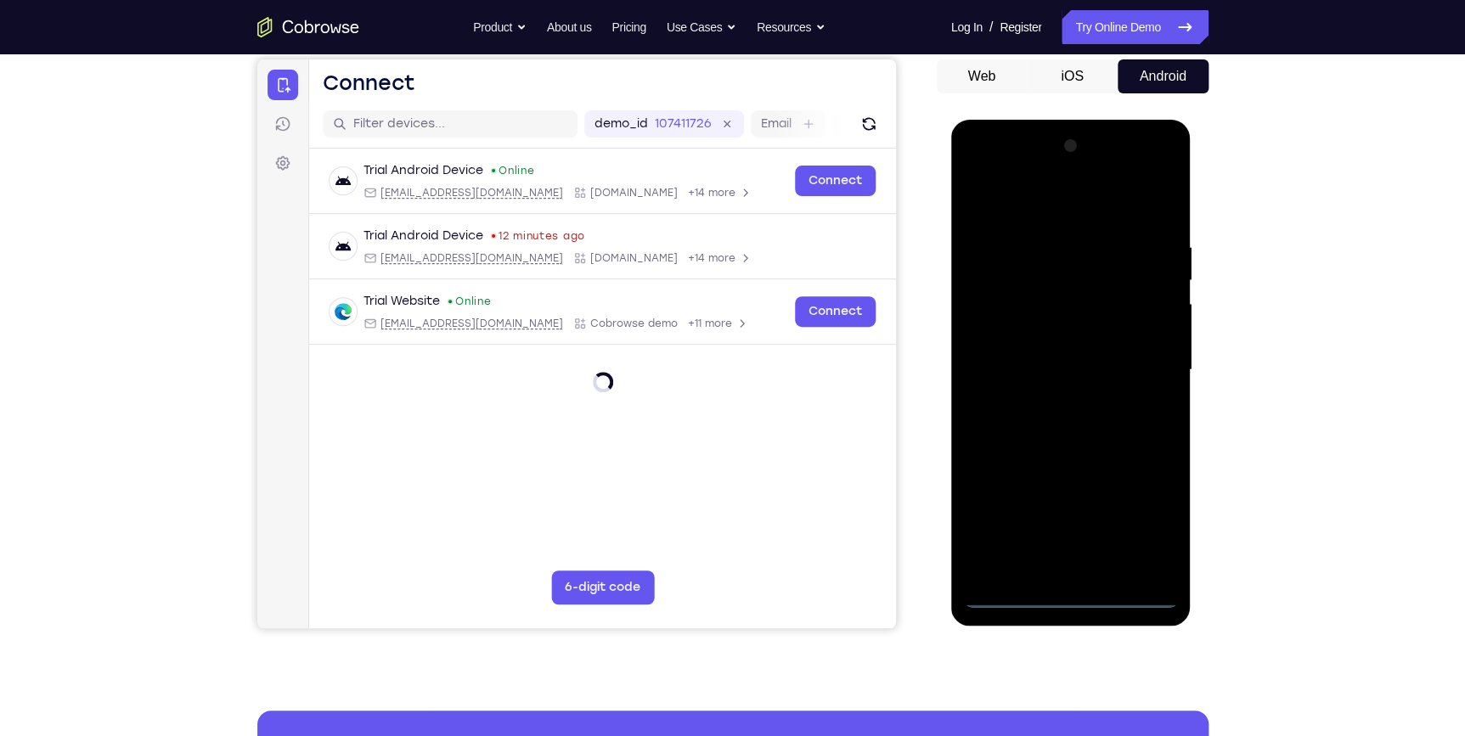
click at [1131, 524] on div at bounding box center [1071, 370] width 214 height 476
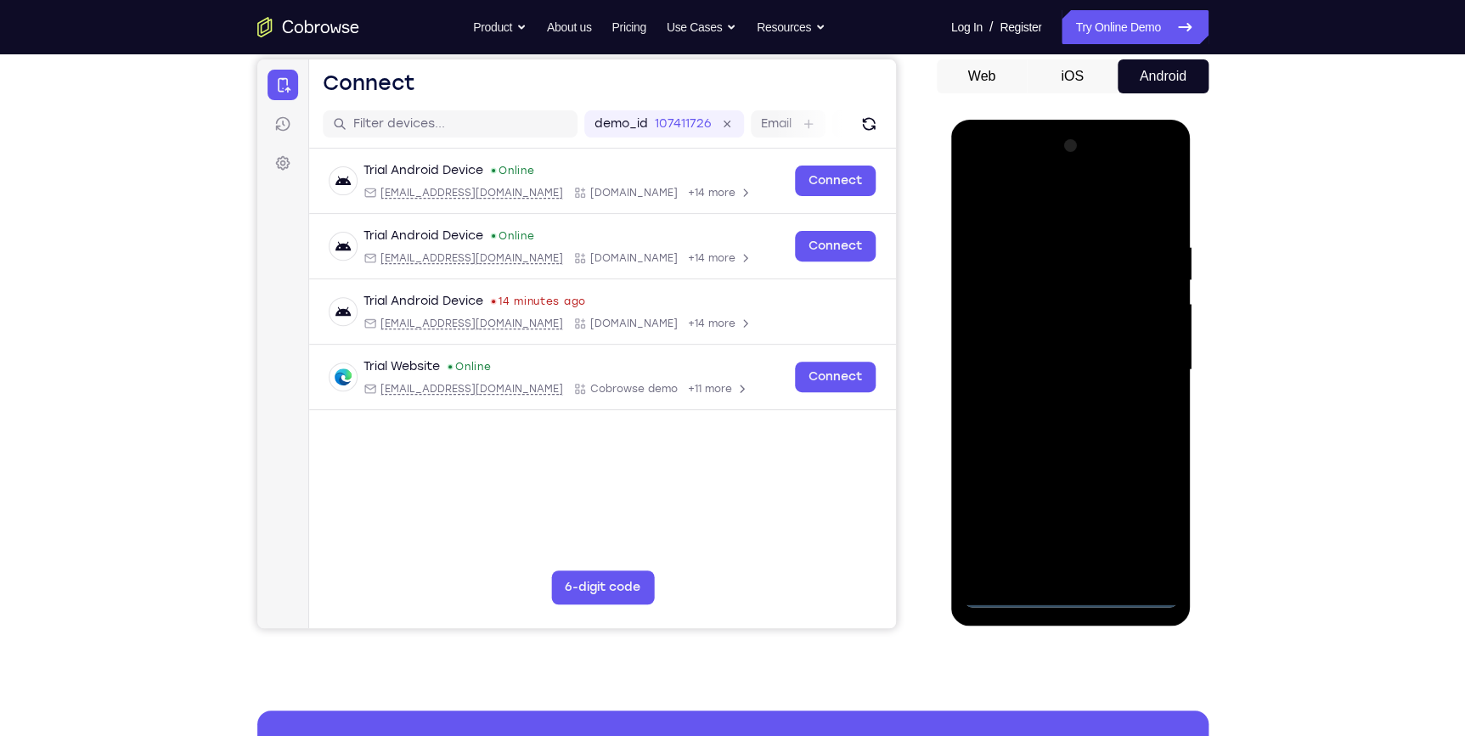
click at [1057, 199] on div at bounding box center [1071, 370] width 214 height 476
click at [1146, 368] on div at bounding box center [1071, 370] width 214 height 476
click at [1080, 525] on div at bounding box center [1071, 370] width 214 height 476
click at [1051, 406] on div at bounding box center [1071, 370] width 214 height 476
click at [1051, 451] on div at bounding box center [1071, 370] width 214 height 476
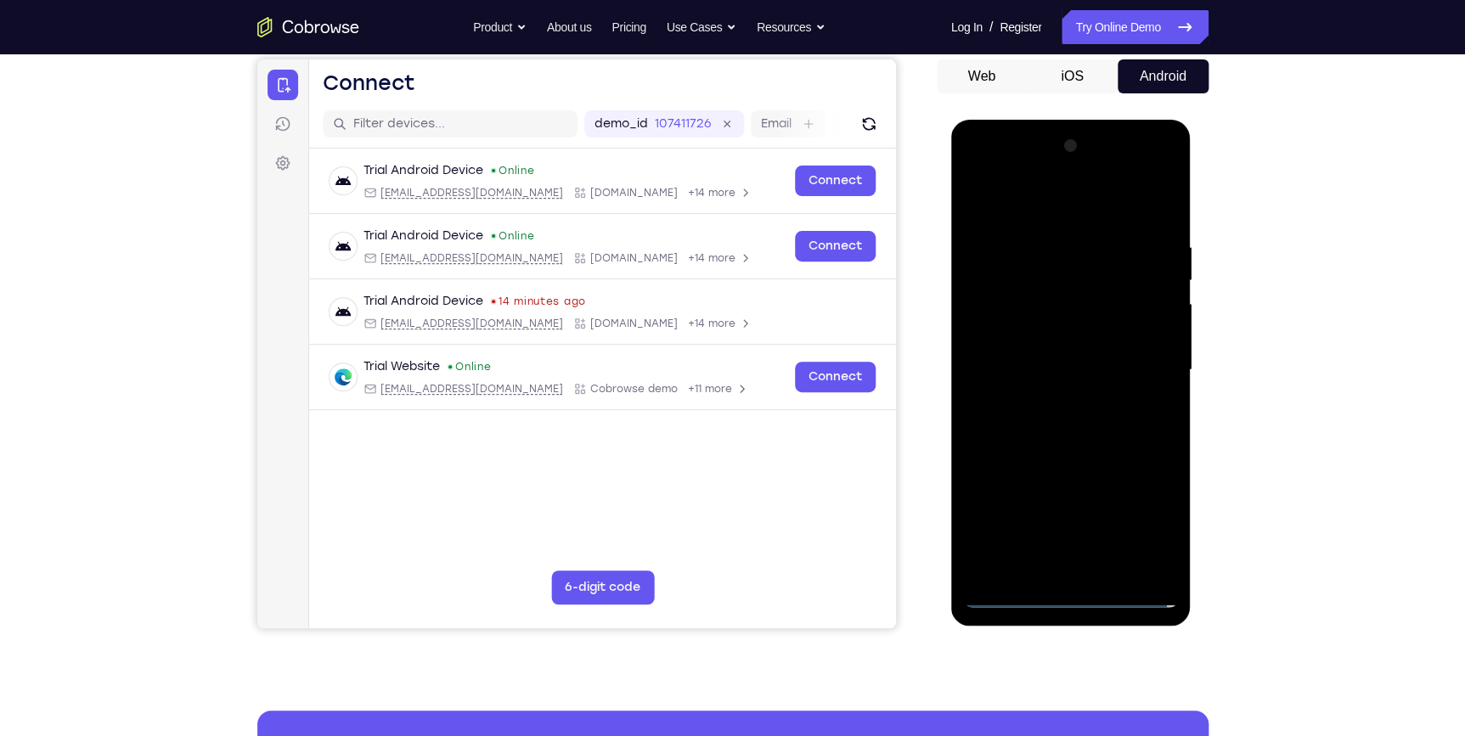
click at [1013, 284] on div at bounding box center [1071, 370] width 214 height 476
click at [1064, 324] on div at bounding box center [1071, 370] width 214 height 476
click at [1071, 469] on div at bounding box center [1071, 370] width 214 height 476
click at [1089, 573] on div at bounding box center [1071, 370] width 214 height 476
click at [1023, 350] on div at bounding box center [1071, 370] width 214 height 476
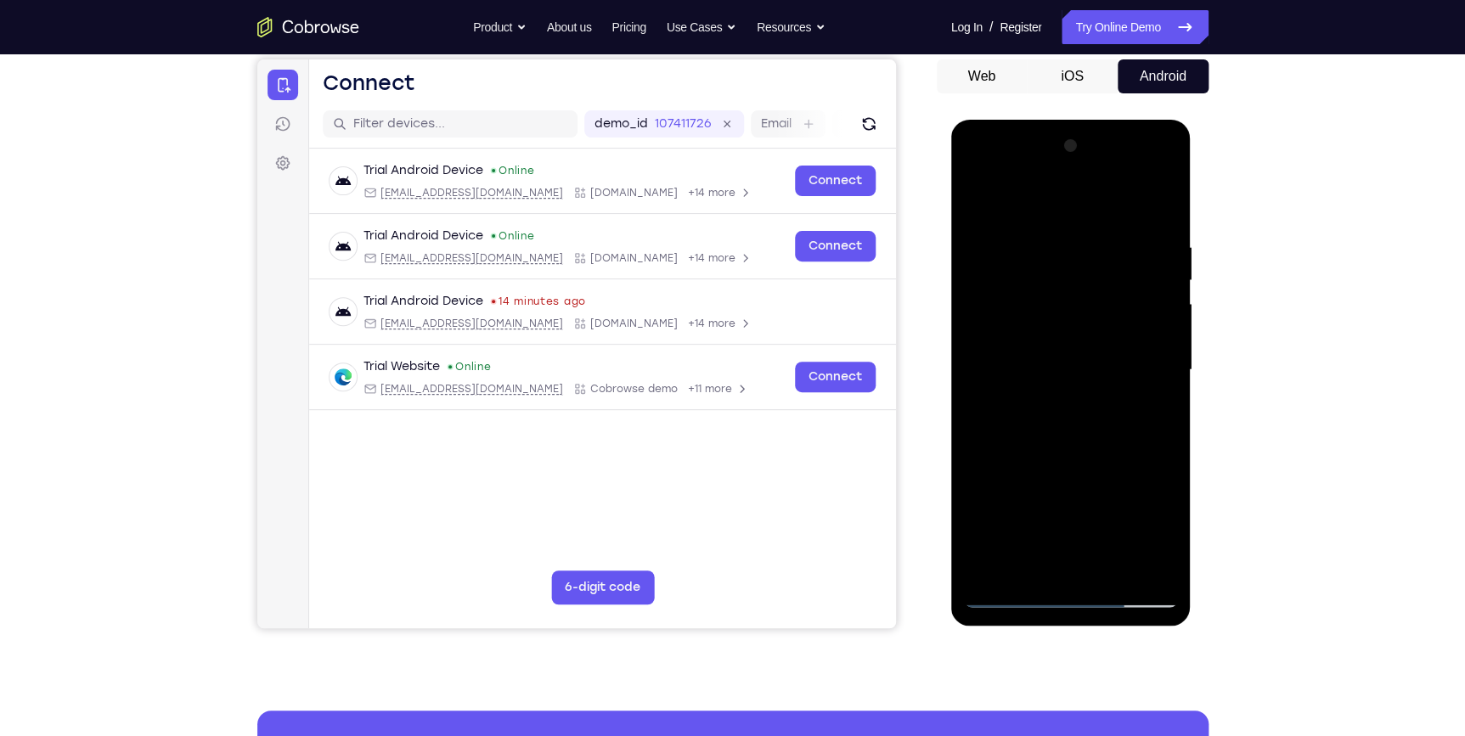
click at [1088, 445] on div at bounding box center [1071, 370] width 214 height 476
click at [1174, 549] on div at bounding box center [1071, 370] width 214 height 476
click at [1113, 572] on div at bounding box center [1071, 370] width 214 height 476
click at [1080, 459] on div at bounding box center [1071, 370] width 214 height 476
click at [1084, 321] on div at bounding box center [1071, 370] width 214 height 476
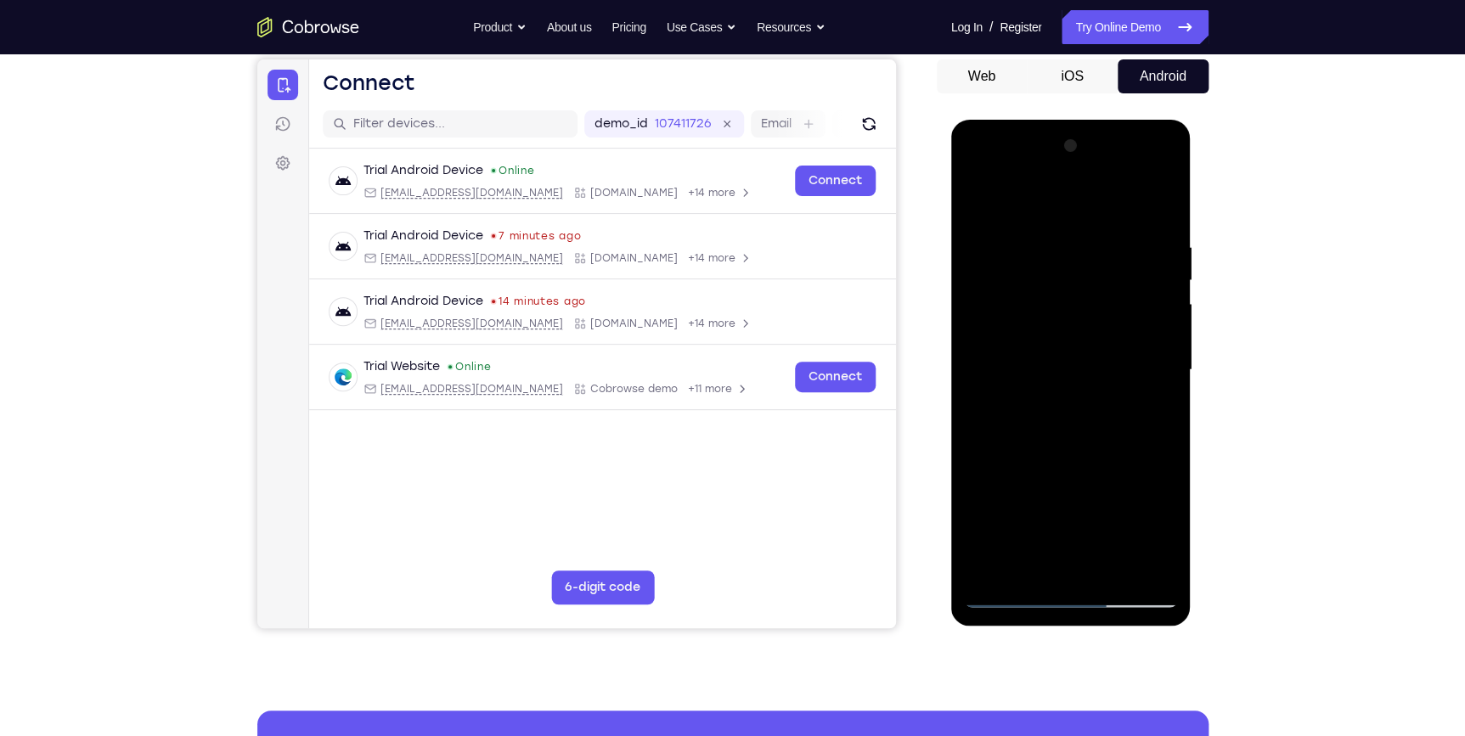
click at [1037, 559] on div at bounding box center [1071, 370] width 214 height 476
click at [1167, 536] on div at bounding box center [1071, 370] width 214 height 476
click at [1166, 532] on div at bounding box center [1071, 370] width 214 height 476
click at [1168, 533] on div at bounding box center [1071, 370] width 214 height 476
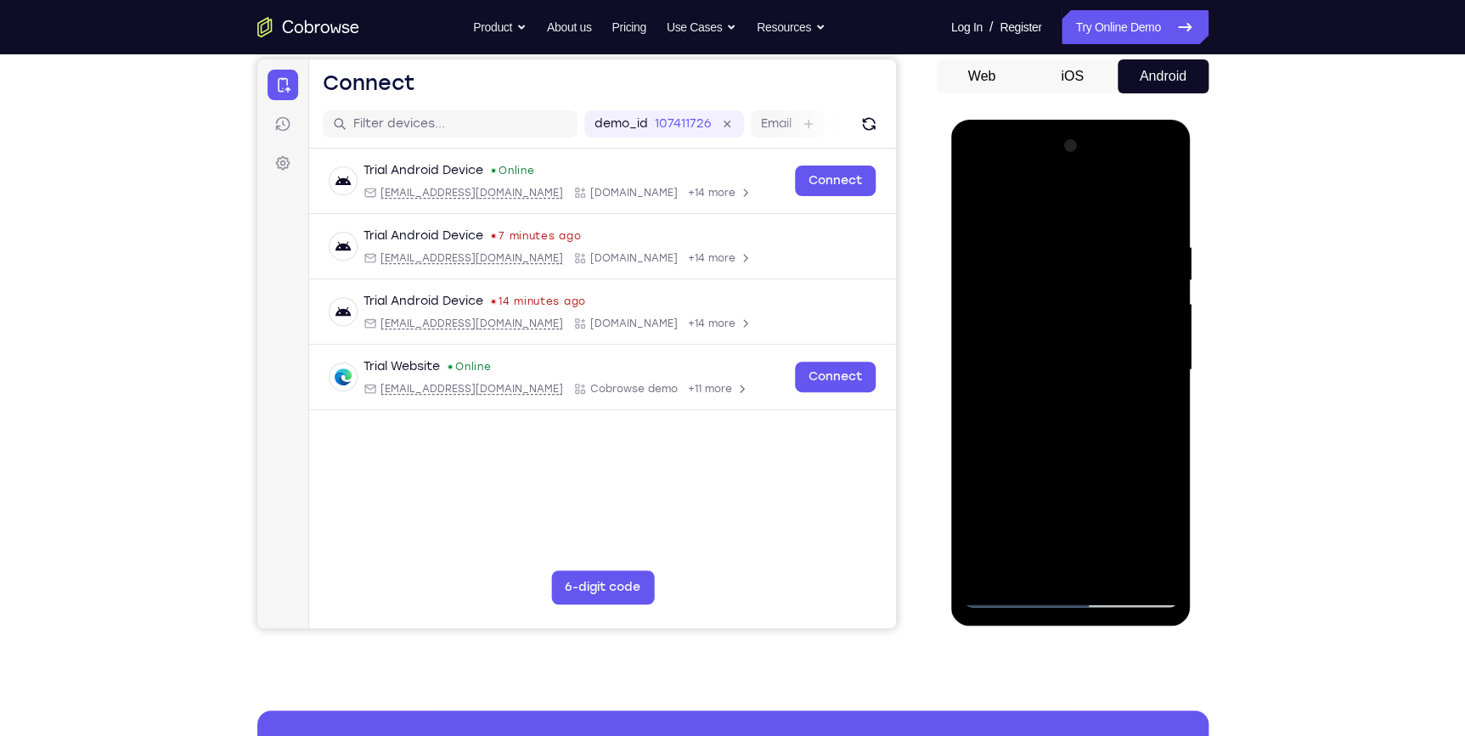
click at [1168, 533] on div at bounding box center [1071, 370] width 214 height 476
click at [1165, 535] on div at bounding box center [1071, 370] width 214 height 476
click at [1021, 407] on div at bounding box center [1071, 370] width 214 height 476
click at [1092, 420] on div at bounding box center [1071, 370] width 214 height 476
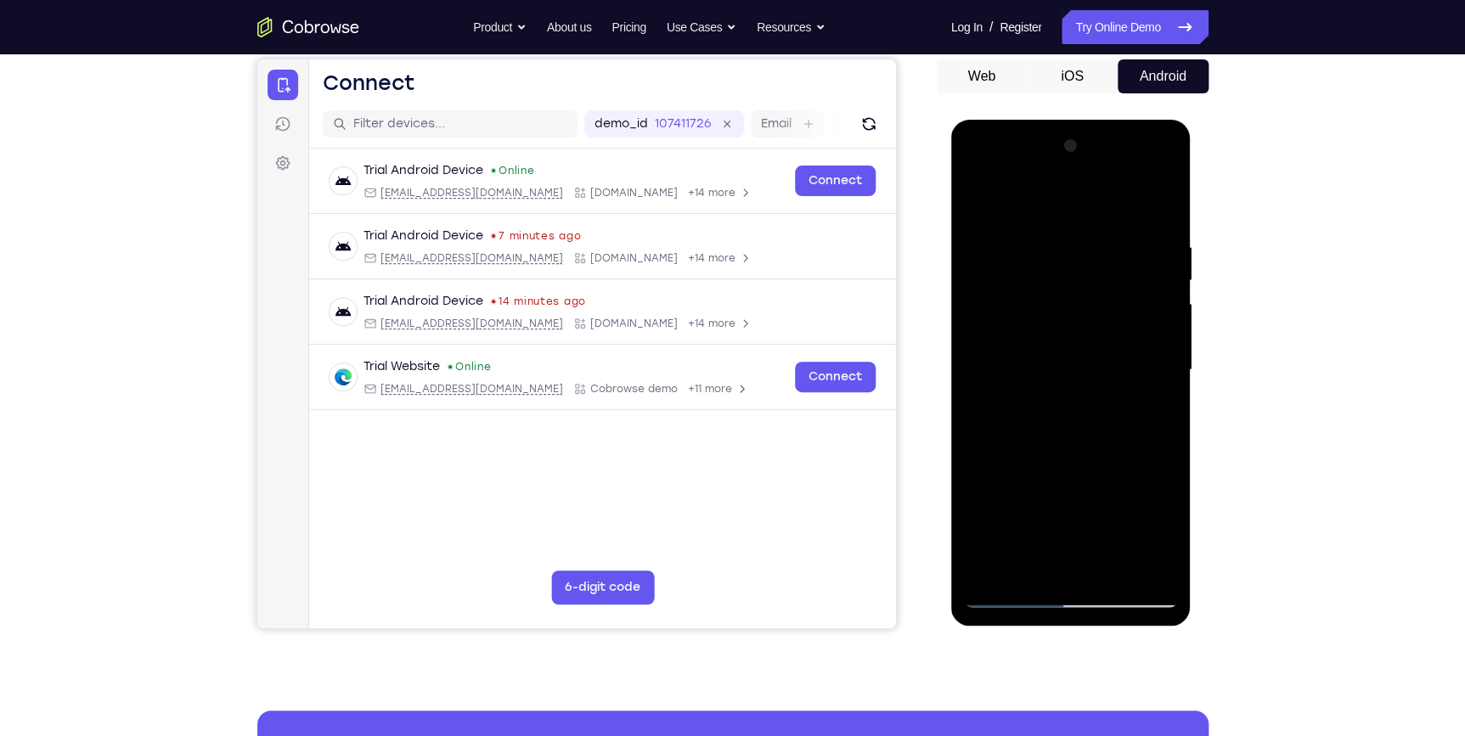
click at [1148, 416] on div at bounding box center [1071, 370] width 214 height 476
click at [979, 202] on div at bounding box center [1071, 370] width 214 height 476
click at [978, 195] on div at bounding box center [1071, 370] width 214 height 476
drag, startPoint x: 1091, startPoint y: 448, endPoint x: 1072, endPoint y: 312, distance: 137.2
click at [1066, 281] on div at bounding box center [1071, 370] width 214 height 476
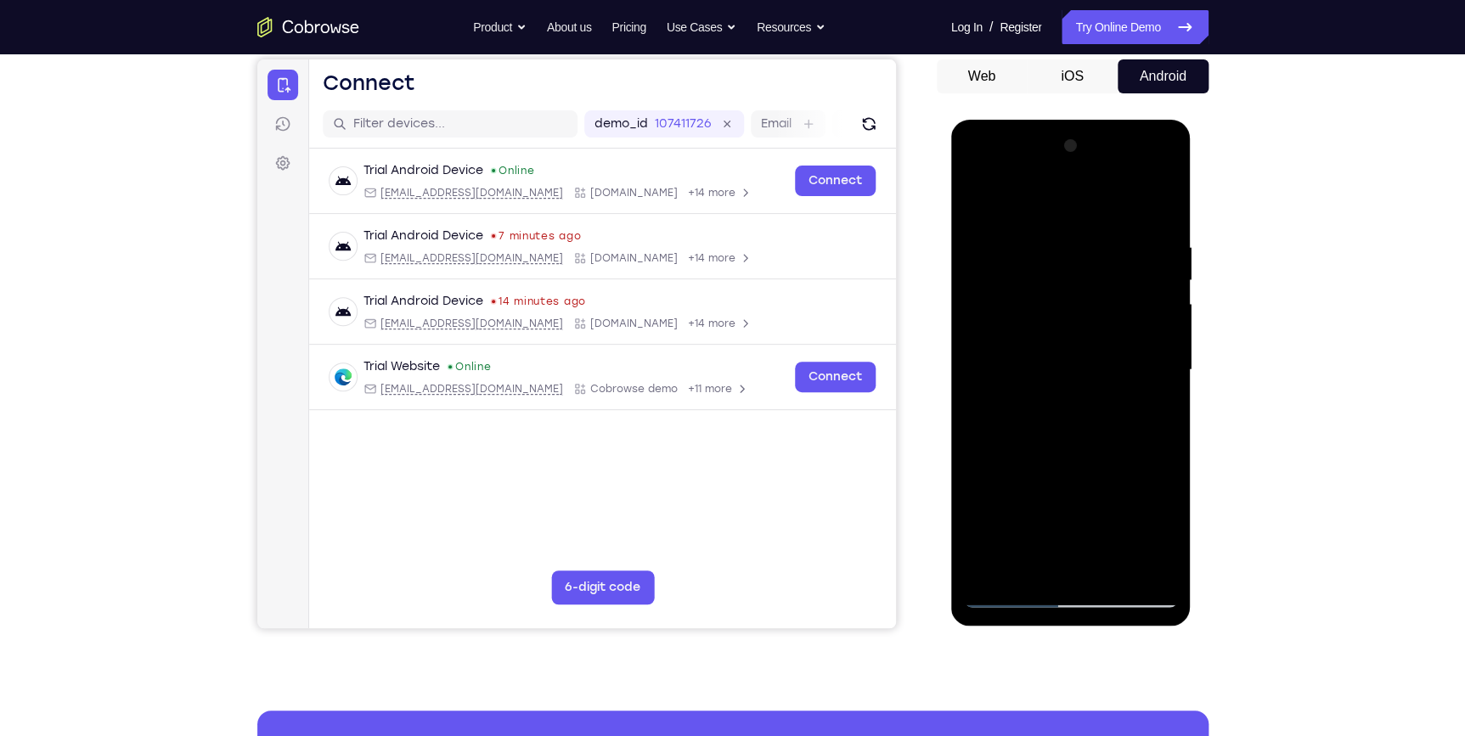
drag, startPoint x: 1094, startPoint y: 443, endPoint x: 1073, endPoint y: 330, distance: 114.9
click at [1074, 327] on div at bounding box center [1071, 370] width 214 height 476
drag, startPoint x: 1089, startPoint y: 484, endPoint x: 1071, endPoint y: 354, distance: 131.2
click at [1071, 358] on div at bounding box center [1071, 370] width 214 height 476
drag, startPoint x: 1081, startPoint y: 476, endPoint x: 1074, endPoint y: 263, distance: 213.3
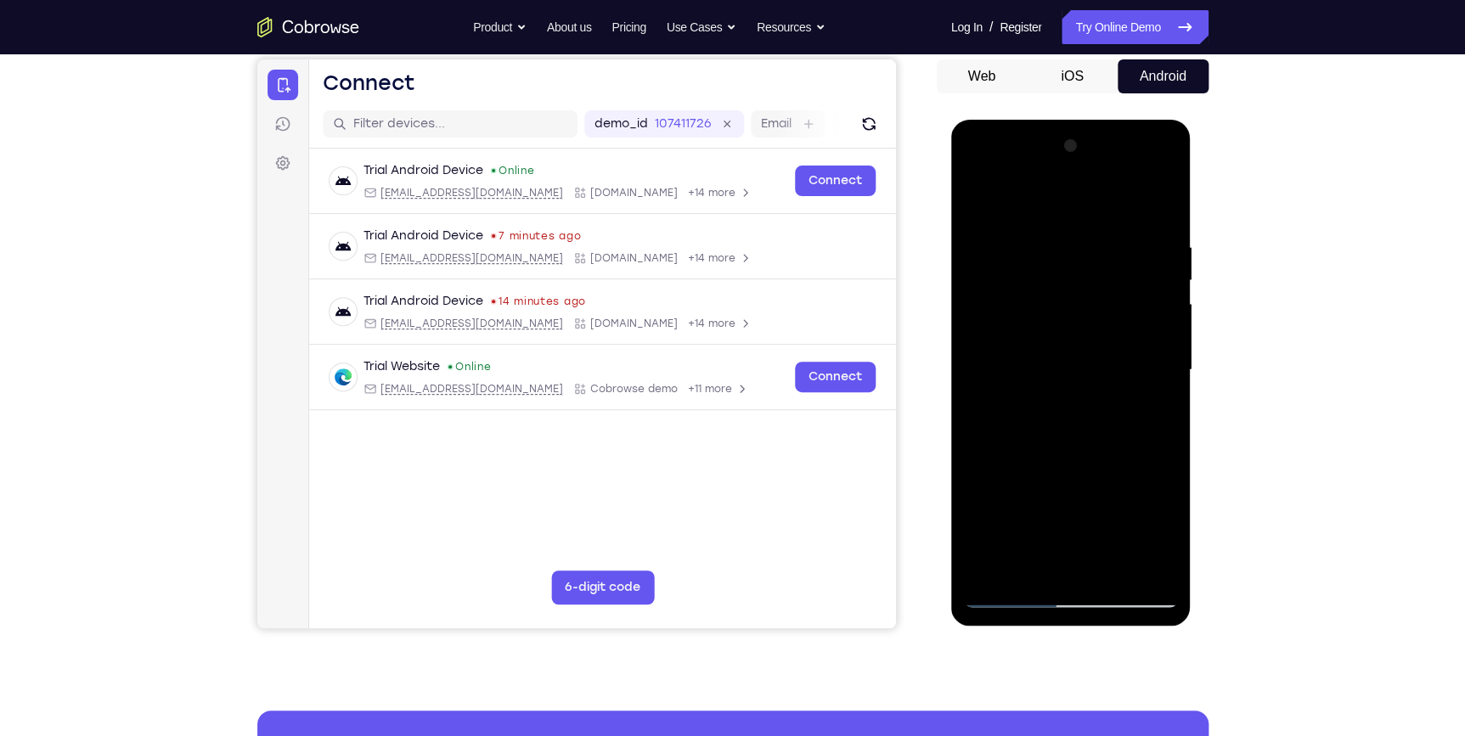
click at [1074, 265] on div at bounding box center [1071, 370] width 214 height 476
drag, startPoint x: 1071, startPoint y: 392, endPoint x: 1070, endPoint y: 467, distance: 74.7
click at [1070, 467] on div at bounding box center [1071, 370] width 214 height 476
drag, startPoint x: 1087, startPoint y: 392, endPoint x: 1073, endPoint y: 278, distance: 114.7
click at [1074, 306] on div at bounding box center [1071, 370] width 214 height 476
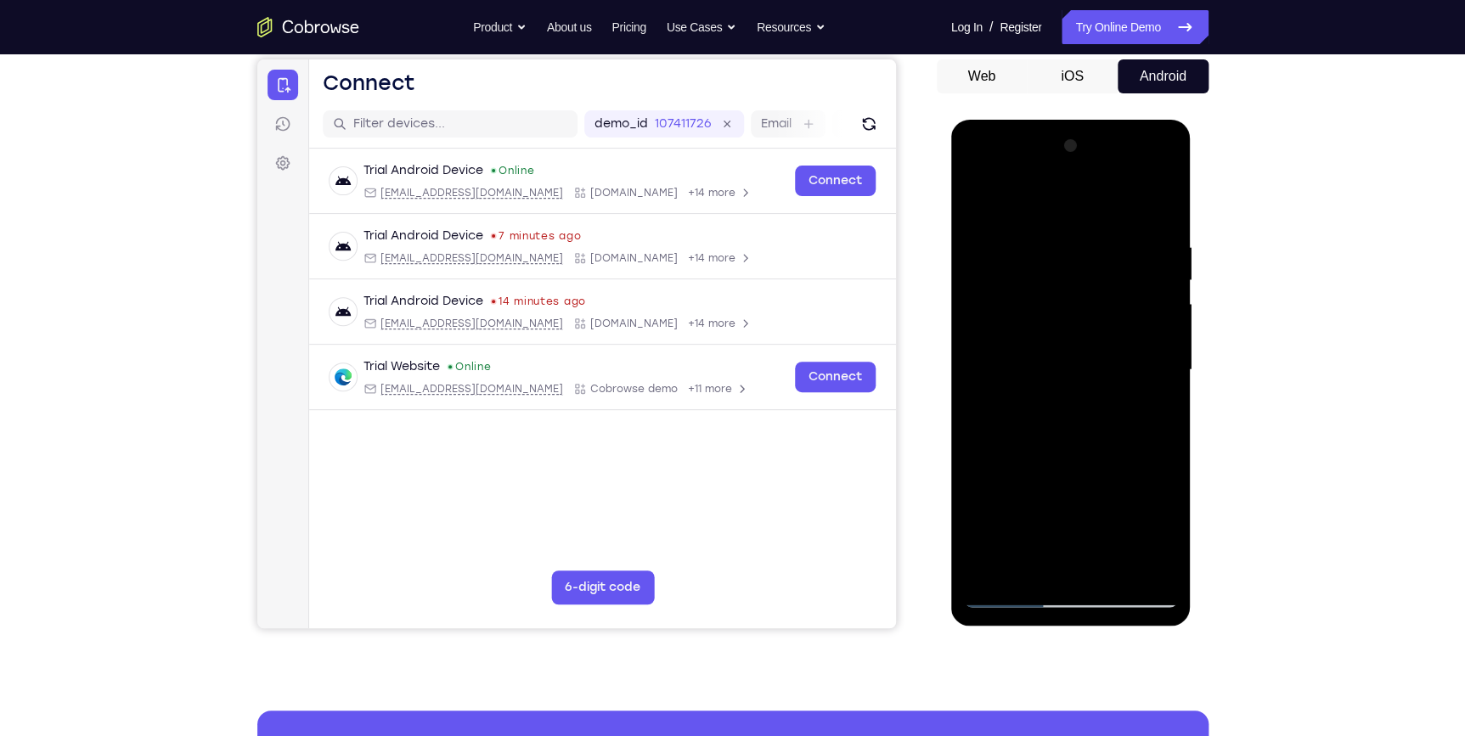
drag, startPoint x: 1092, startPoint y: 480, endPoint x: 1080, endPoint y: 285, distance: 194.9
click at [1080, 286] on div at bounding box center [1071, 370] width 214 height 476
drag, startPoint x: 1082, startPoint y: 434, endPoint x: 1040, endPoint y: 269, distance: 170.2
click at [1046, 279] on div at bounding box center [1071, 370] width 214 height 476
drag, startPoint x: 1105, startPoint y: 493, endPoint x: 1085, endPoint y: 227, distance: 267.5
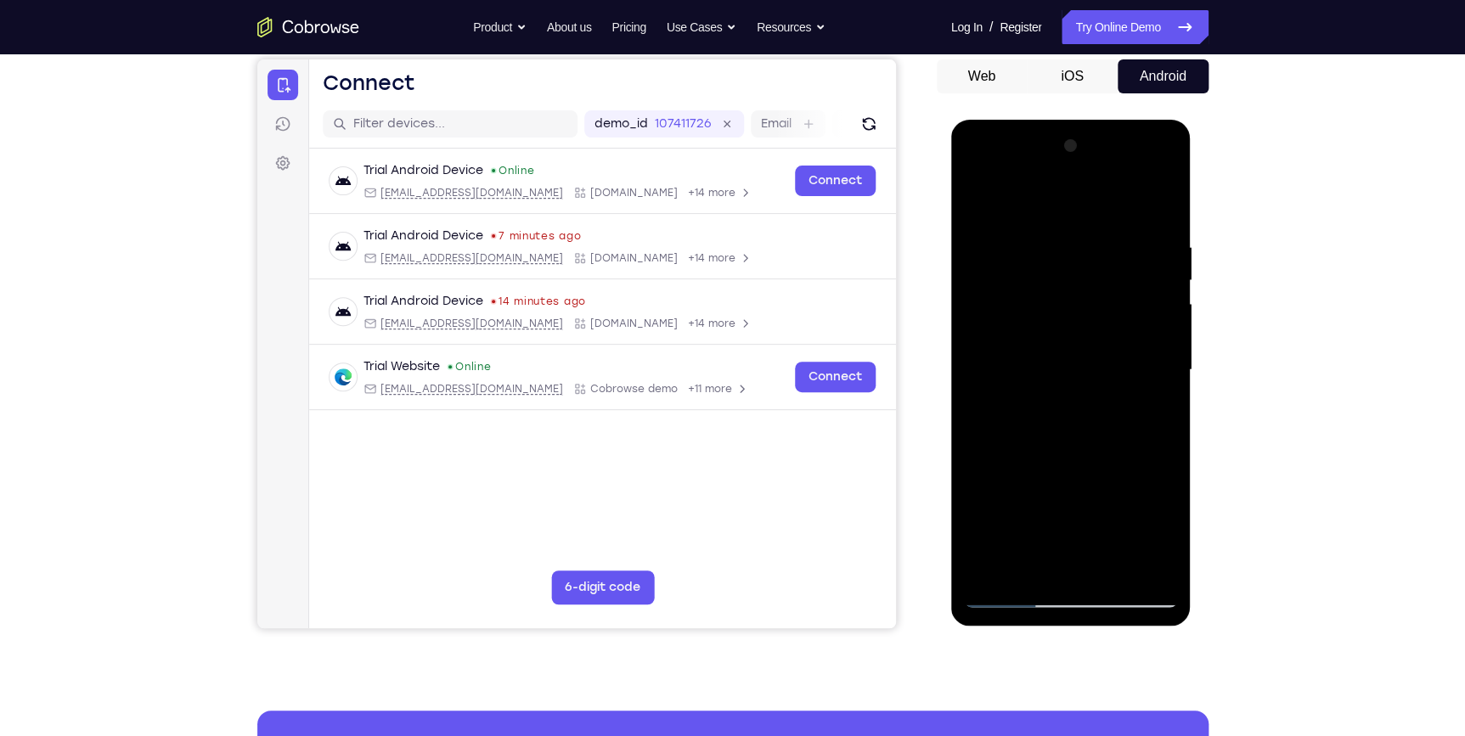
click at [1082, 228] on div at bounding box center [1071, 370] width 214 height 476
click at [1109, 571] on div at bounding box center [1071, 370] width 214 height 476
drag, startPoint x: 1089, startPoint y: 437, endPoint x: 1091, endPoint y: 638, distance: 200.5
click at [1091, 629] on html "Online web based iOS Simulators and Android Emulators. Run iPhone, iPad, Mobile…" at bounding box center [1072, 375] width 242 height 510
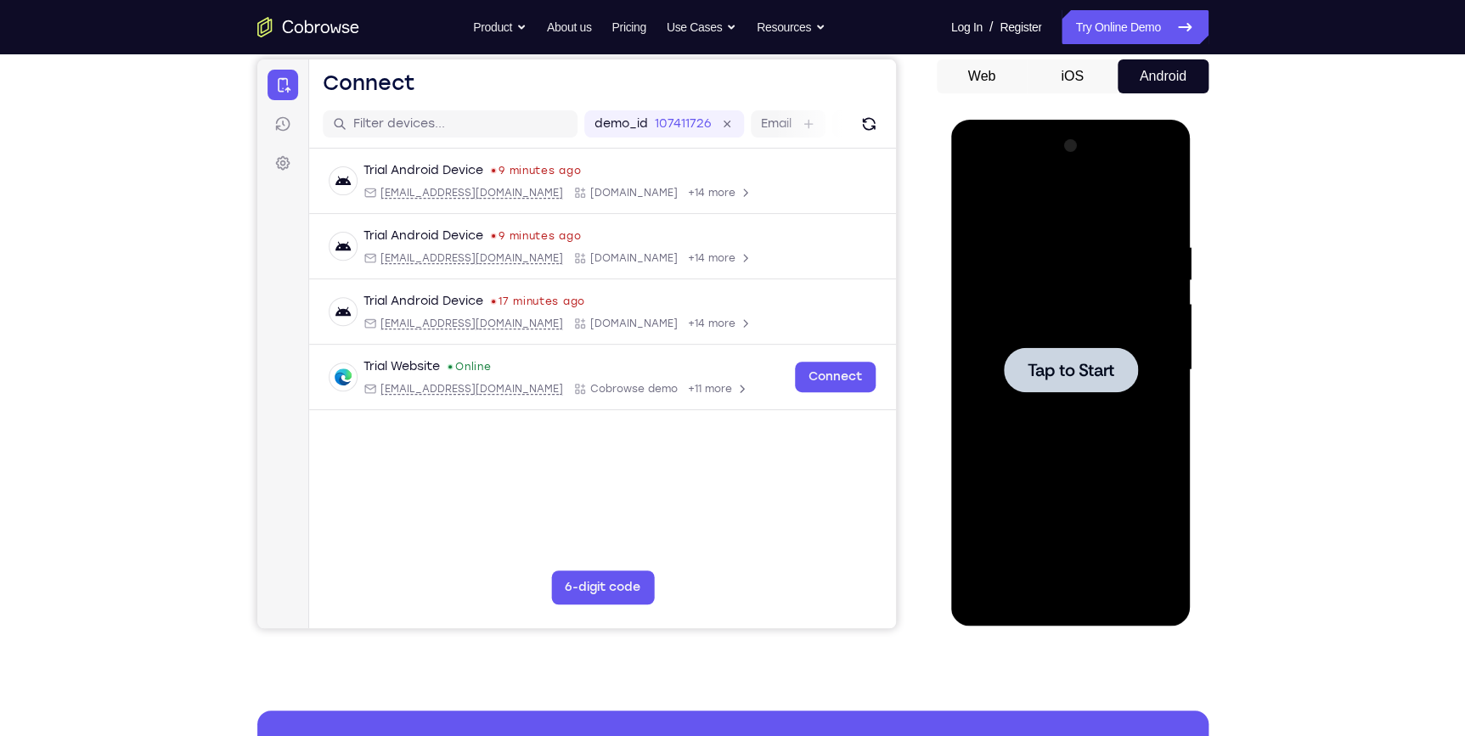
click at [1089, 450] on div at bounding box center [1071, 370] width 214 height 476
click at [1064, 596] on div at bounding box center [1071, 370] width 214 height 476
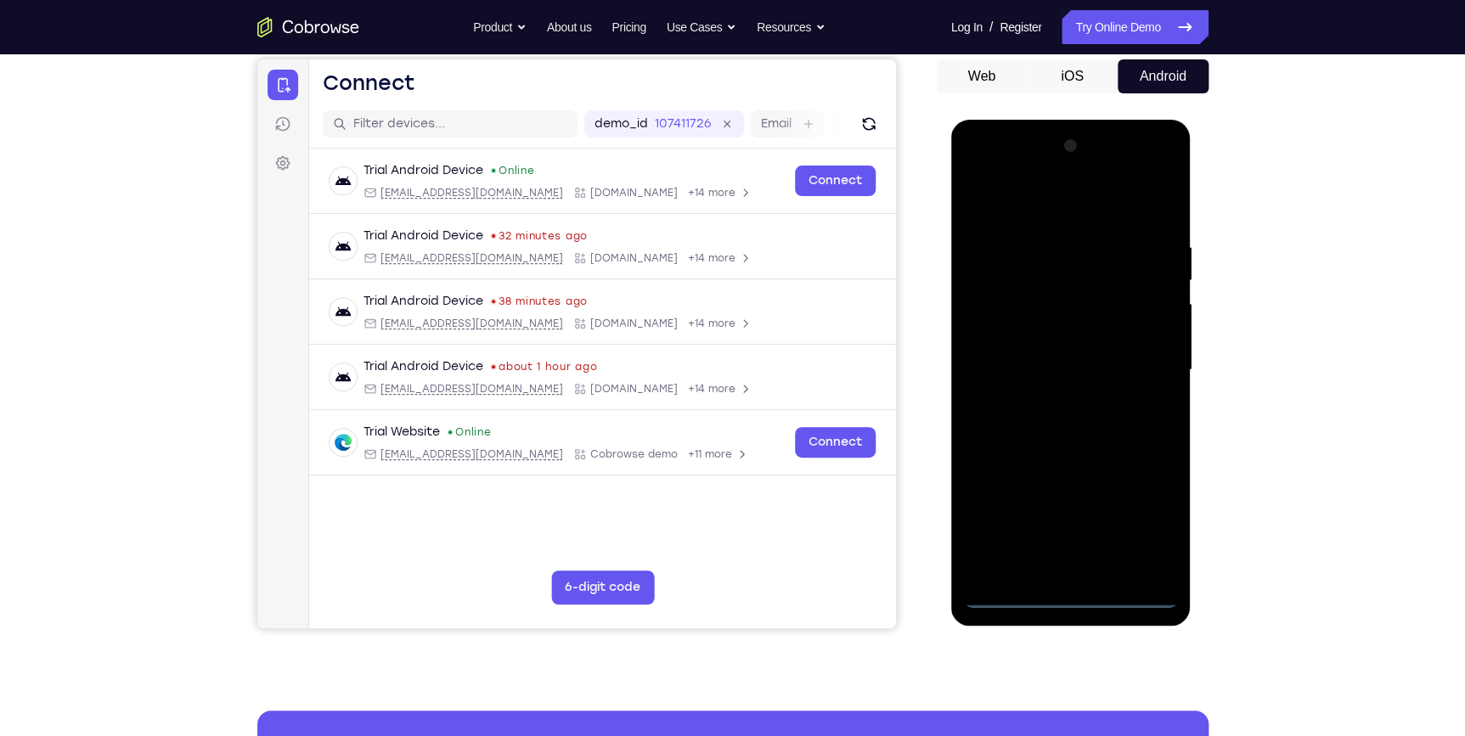
click at [1146, 526] on div at bounding box center [1071, 370] width 214 height 476
click at [1071, 218] on div at bounding box center [1071, 370] width 214 height 476
click at [1140, 364] on div at bounding box center [1071, 370] width 214 height 476
click at [1053, 403] on div at bounding box center [1071, 370] width 214 height 476
click at [1068, 456] on div at bounding box center [1071, 370] width 214 height 476
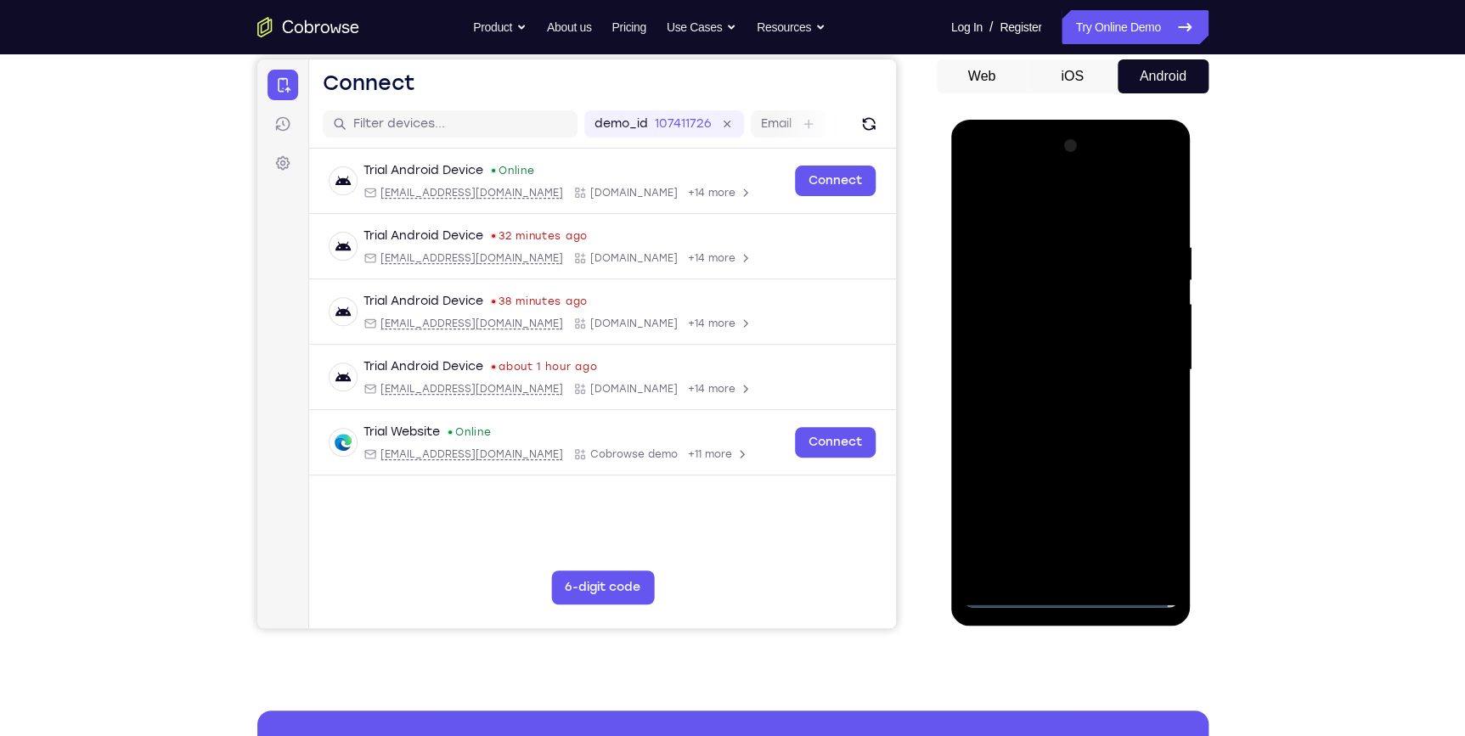
click at [1046, 325] on div at bounding box center [1071, 370] width 214 height 476
click at [1113, 426] on div at bounding box center [1071, 370] width 214 height 476
click at [1037, 316] on div at bounding box center [1071, 370] width 214 height 476
click at [1089, 466] on div at bounding box center [1071, 370] width 214 height 476
click at [1074, 564] on div at bounding box center [1071, 370] width 214 height 476
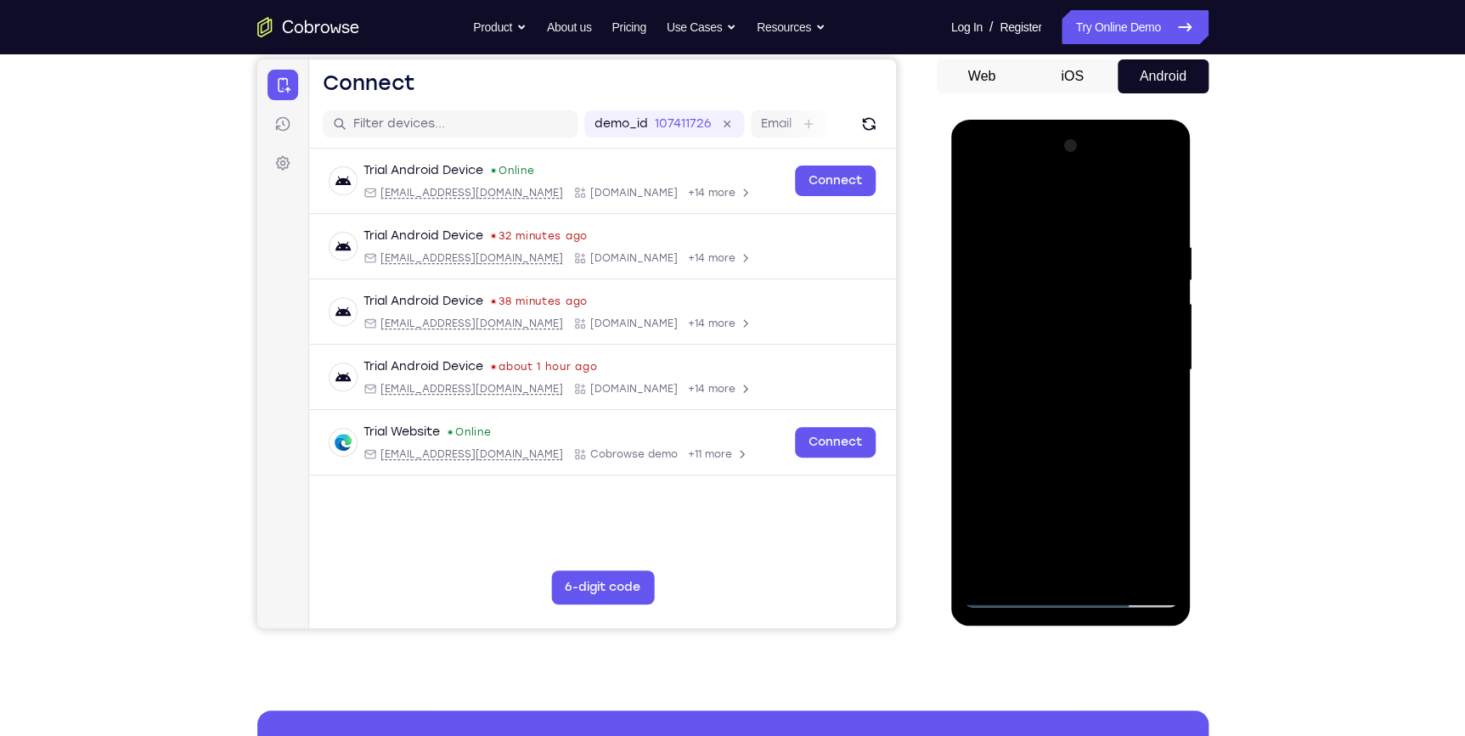
click at [1059, 355] on div at bounding box center [1071, 370] width 214 height 476
click at [1118, 445] on div at bounding box center [1071, 370] width 214 height 476
click at [1112, 568] on div at bounding box center [1071, 370] width 214 height 476
click at [1125, 454] on div at bounding box center [1071, 370] width 214 height 476
click at [1089, 330] on div at bounding box center [1071, 370] width 214 height 476
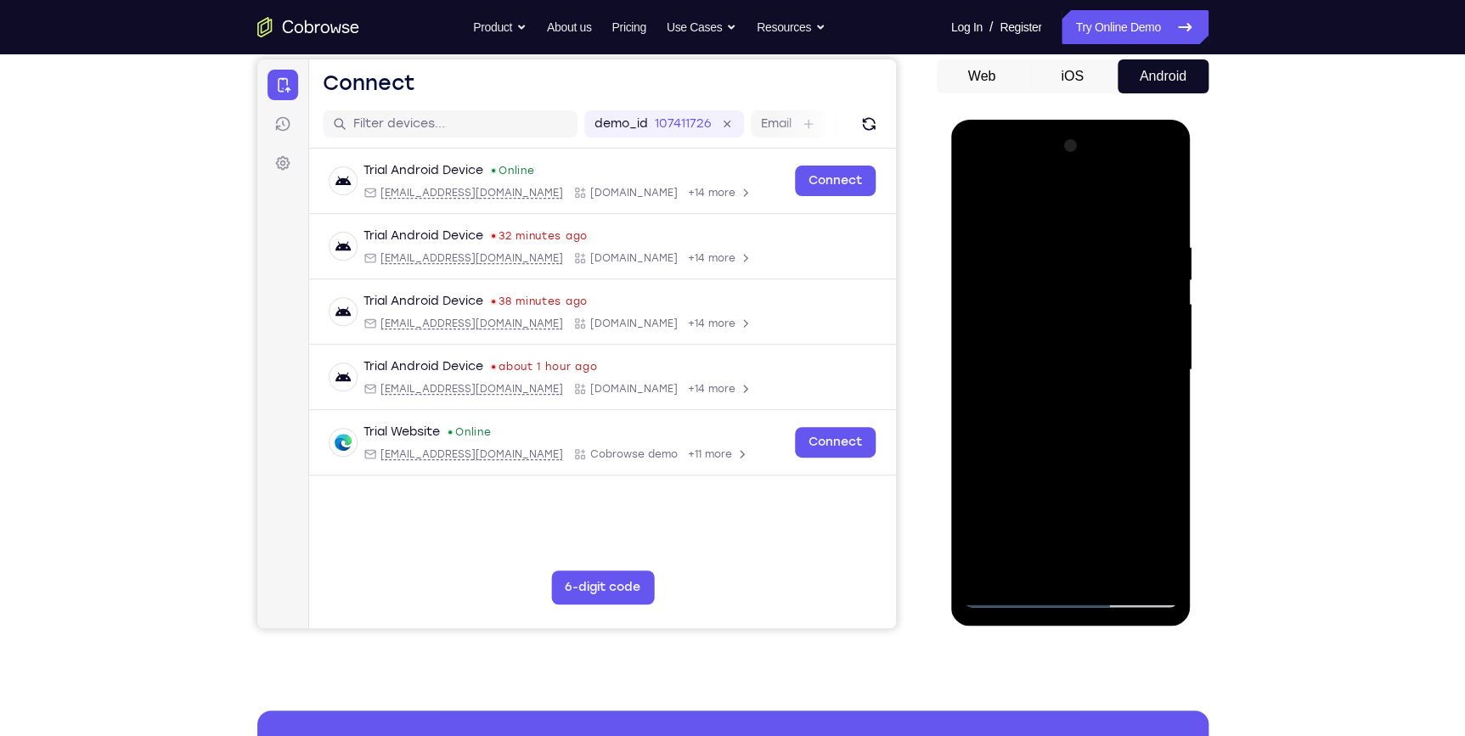
click at [975, 204] on div at bounding box center [1071, 370] width 214 height 476
click at [1016, 589] on div at bounding box center [1071, 370] width 214 height 476
click at [1001, 593] on div at bounding box center [1071, 370] width 214 height 476
click at [973, 206] on div at bounding box center [1071, 370] width 214 height 476
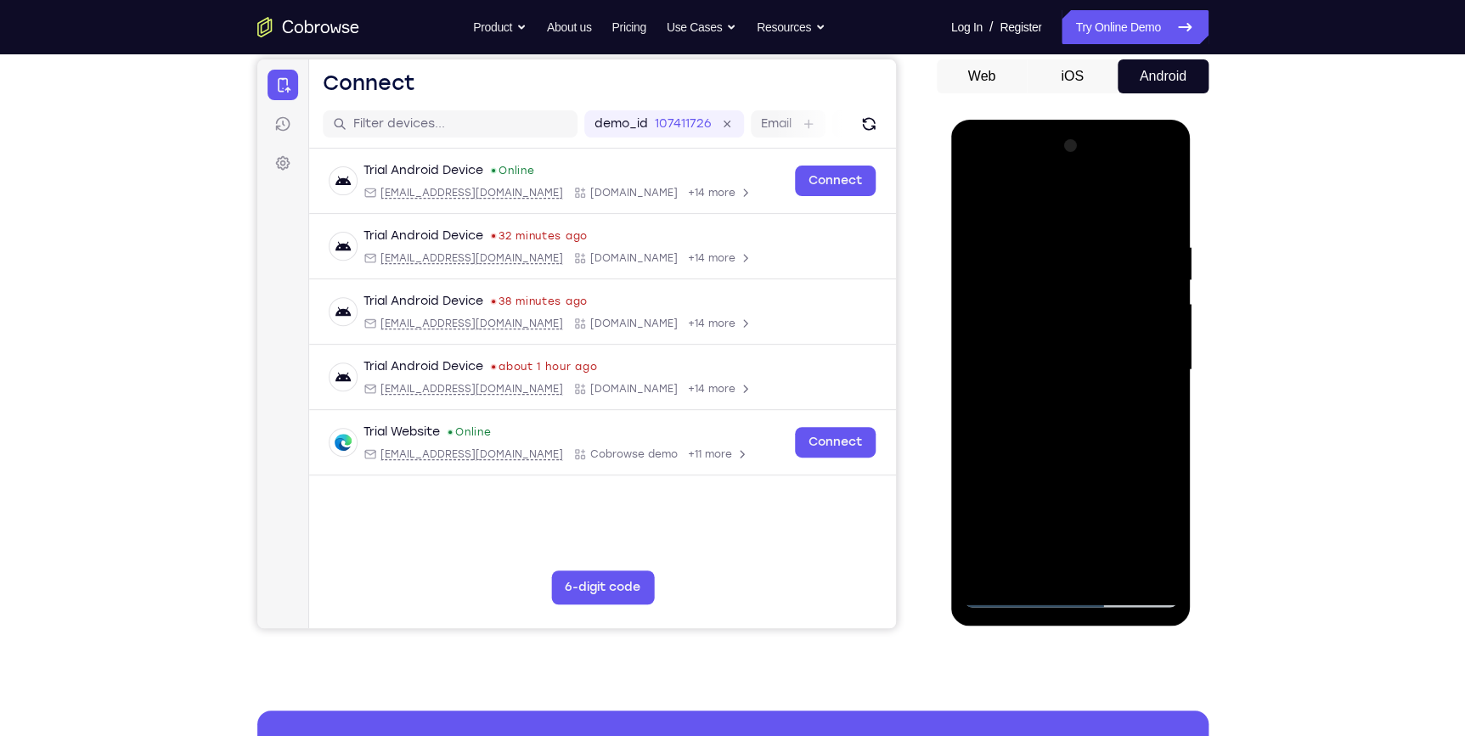
click at [973, 206] on div at bounding box center [1071, 370] width 214 height 476
drag, startPoint x: 1070, startPoint y: 84, endPoint x: 1070, endPoint y: 48, distance: 35.7
click at [1070, 120] on html "Online web based iOS Simulators and Android Emulators. Run iPhone, iPad, Mobile…" at bounding box center [1072, 375] width 242 height 510
